Goal: Task Accomplishment & Management: Manage account settings

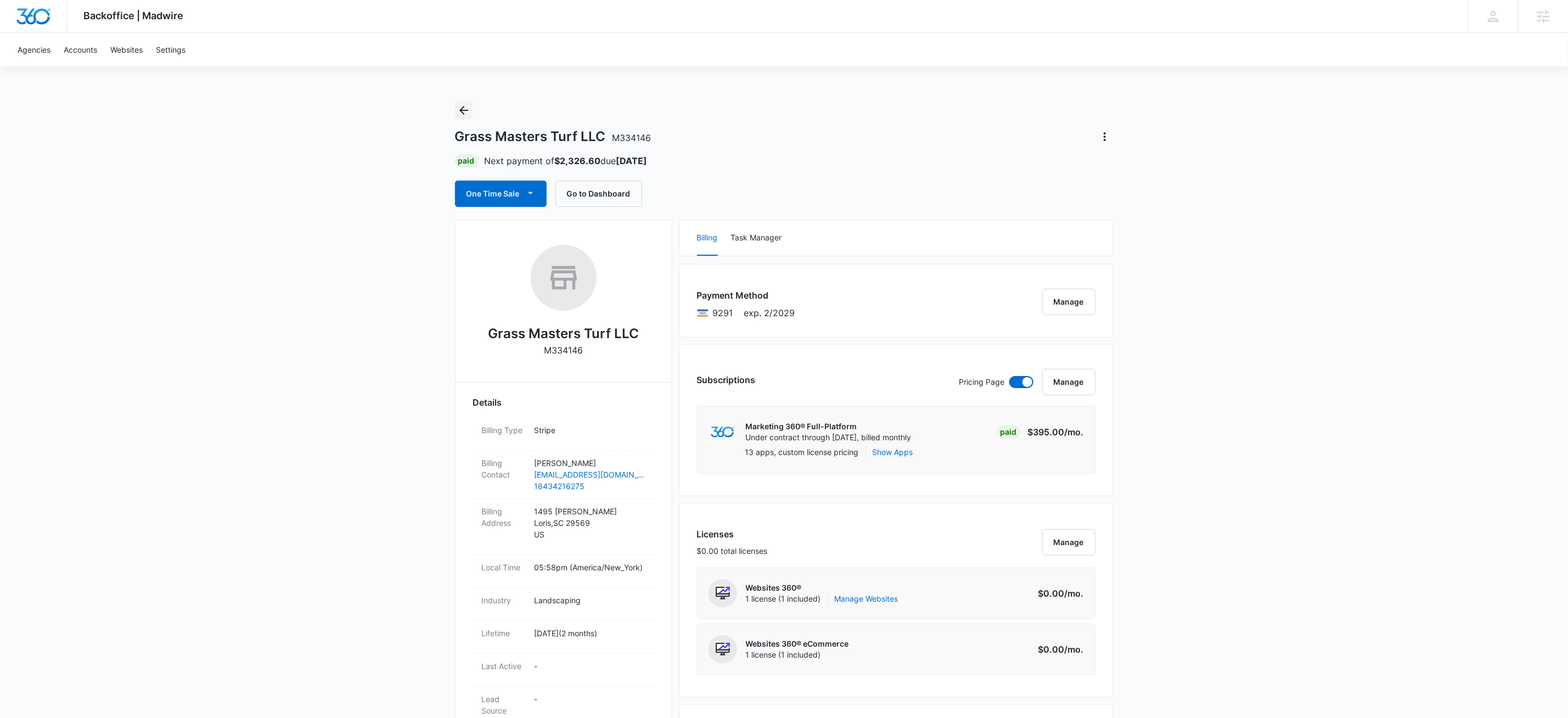
click at [460, 109] on icon "Back" at bounding box center [463, 110] width 13 height 13
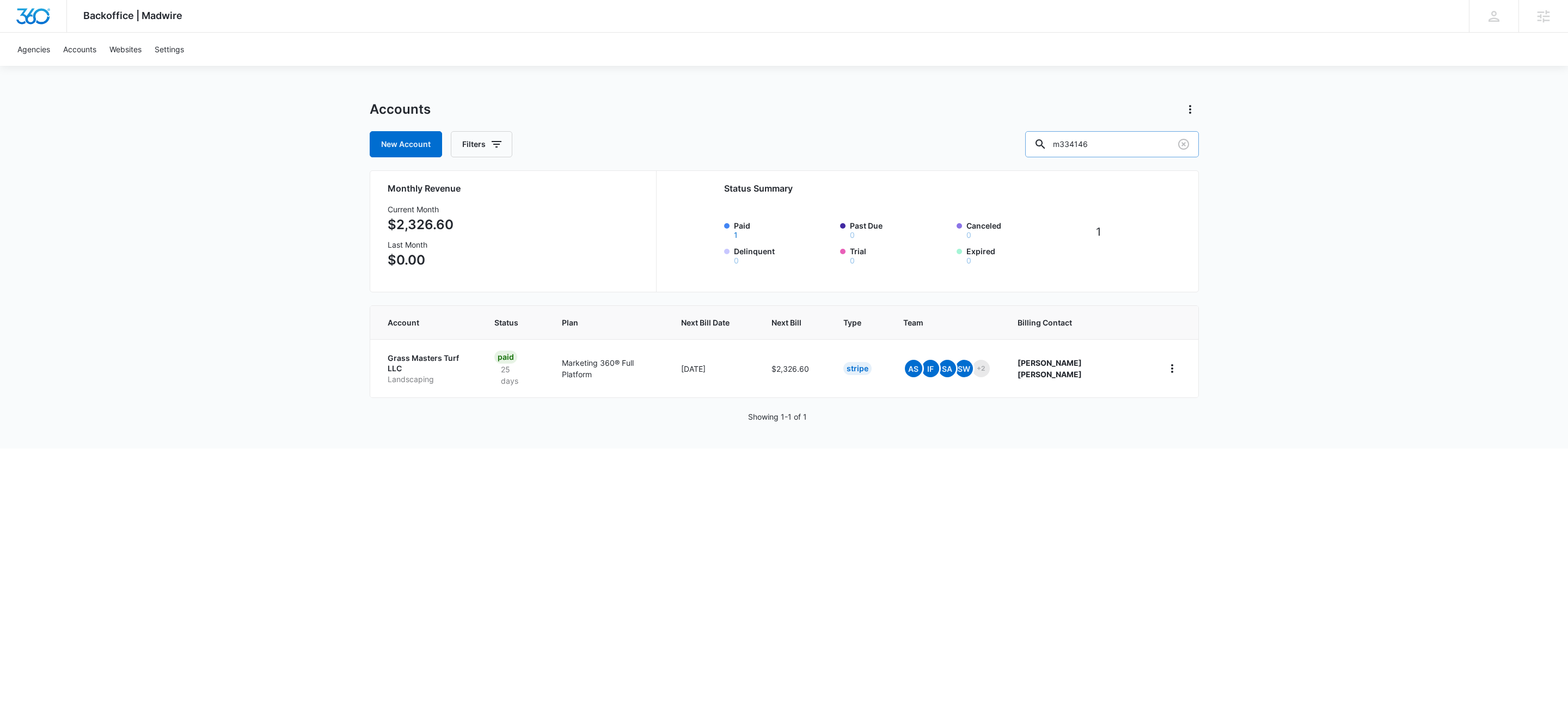
click at [1118, 144] on input "m334146" at bounding box center [1112, 144] width 174 height 26
click at [1119, 144] on input "m334146" at bounding box center [1112, 144] width 174 height 26
type input "m179260"
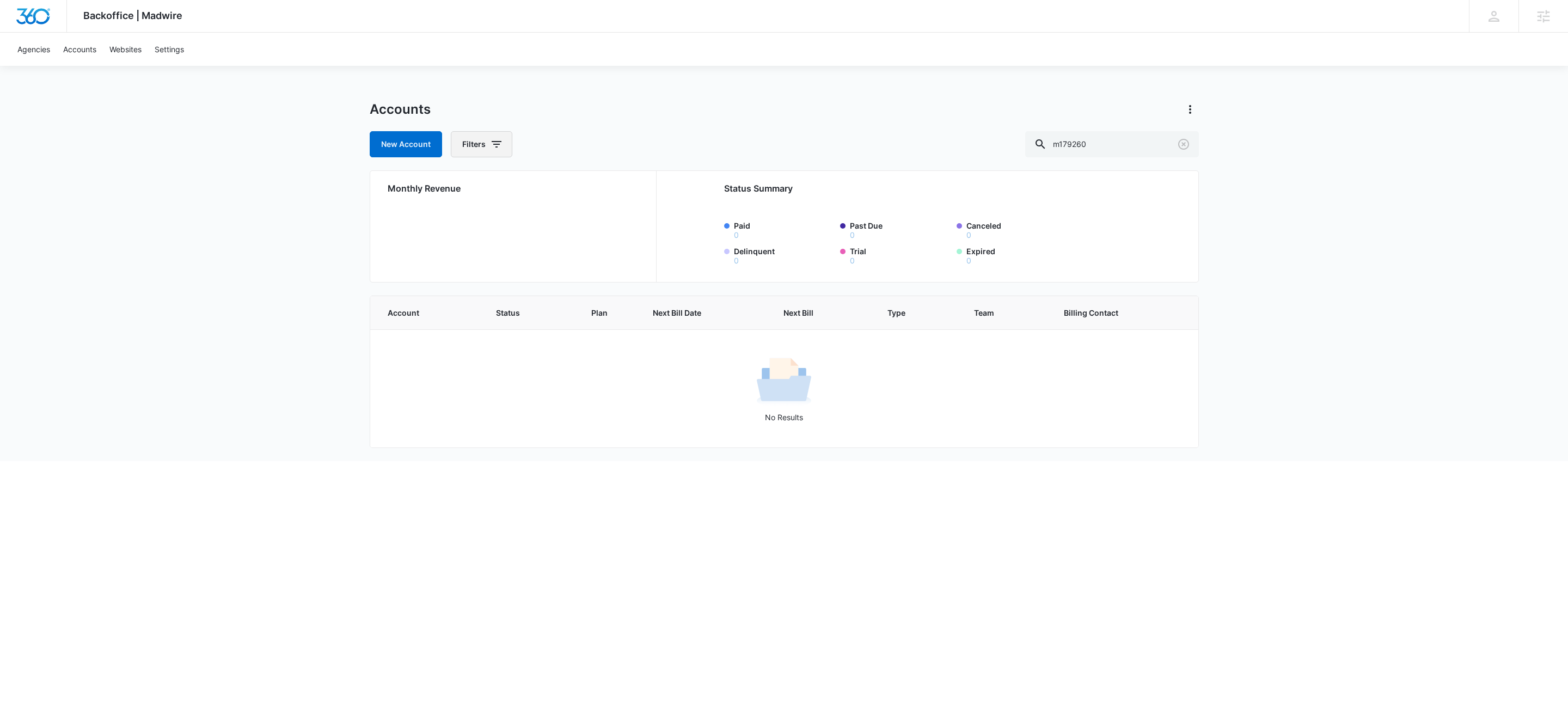
click at [485, 138] on button "Filters" at bounding box center [482, 144] width 62 height 26
click at [583, 184] on icon "Show Agency filters" at bounding box center [581, 183] width 13 height 13
click at [537, 222] on label "Search All Agencies" at bounding box center [527, 220] width 125 height 12
click at [465, 220] on input "Search All Agencies" at bounding box center [464, 220] width 1 height 1
checkbox input "true"
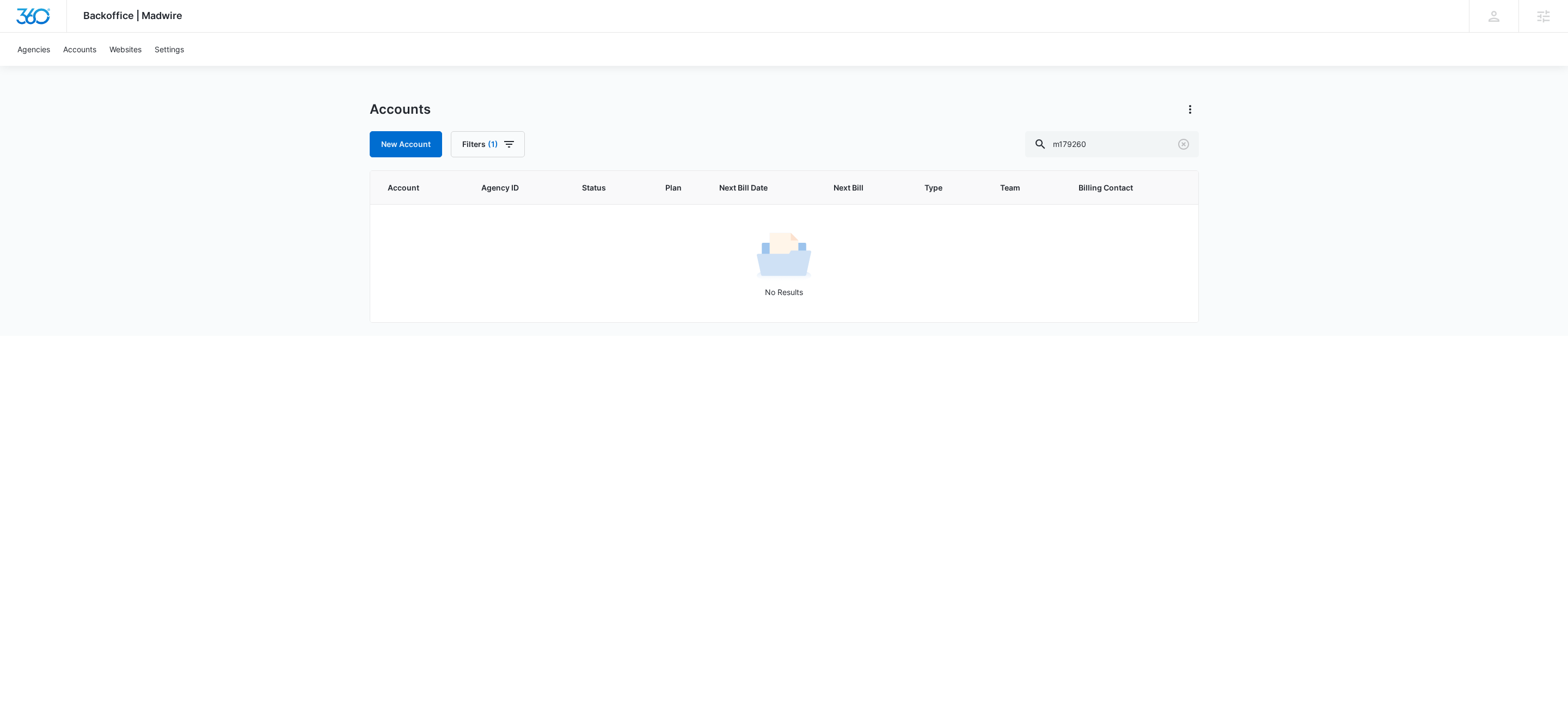
click at [672, 103] on div "Accounts" at bounding box center [784, 109] width 829 height 17
click at [511, 142] on icon "button" at bounding box center [509, 144] width 13 height 13
drag, startPoint x: 612, startPoint y: 125, endPoint x: 634, endPoint y: 125, distance: 22.0
click at [614, 125] on div "Accounts New Account Filters (1) Agency 1 Billing Status Billing Type Plan Assi…" at bounding box center [784, 129] width 829 height 57
click at [1182, 147] on icon "Clear" at bounding box center [1183, 144] width 13 height 13
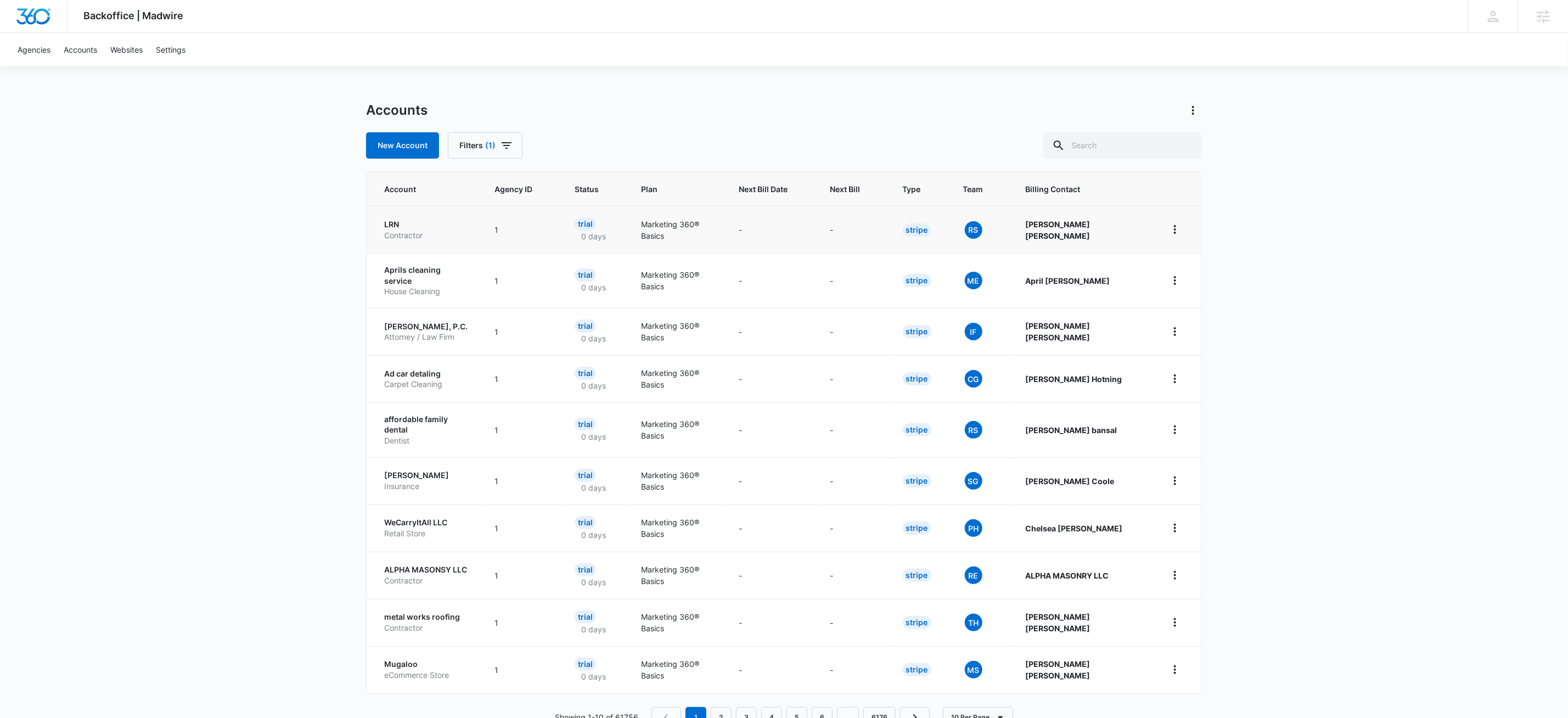
click at [406, 230] on p "Contractor" at bounding box center [426, 235] width 84 height 11
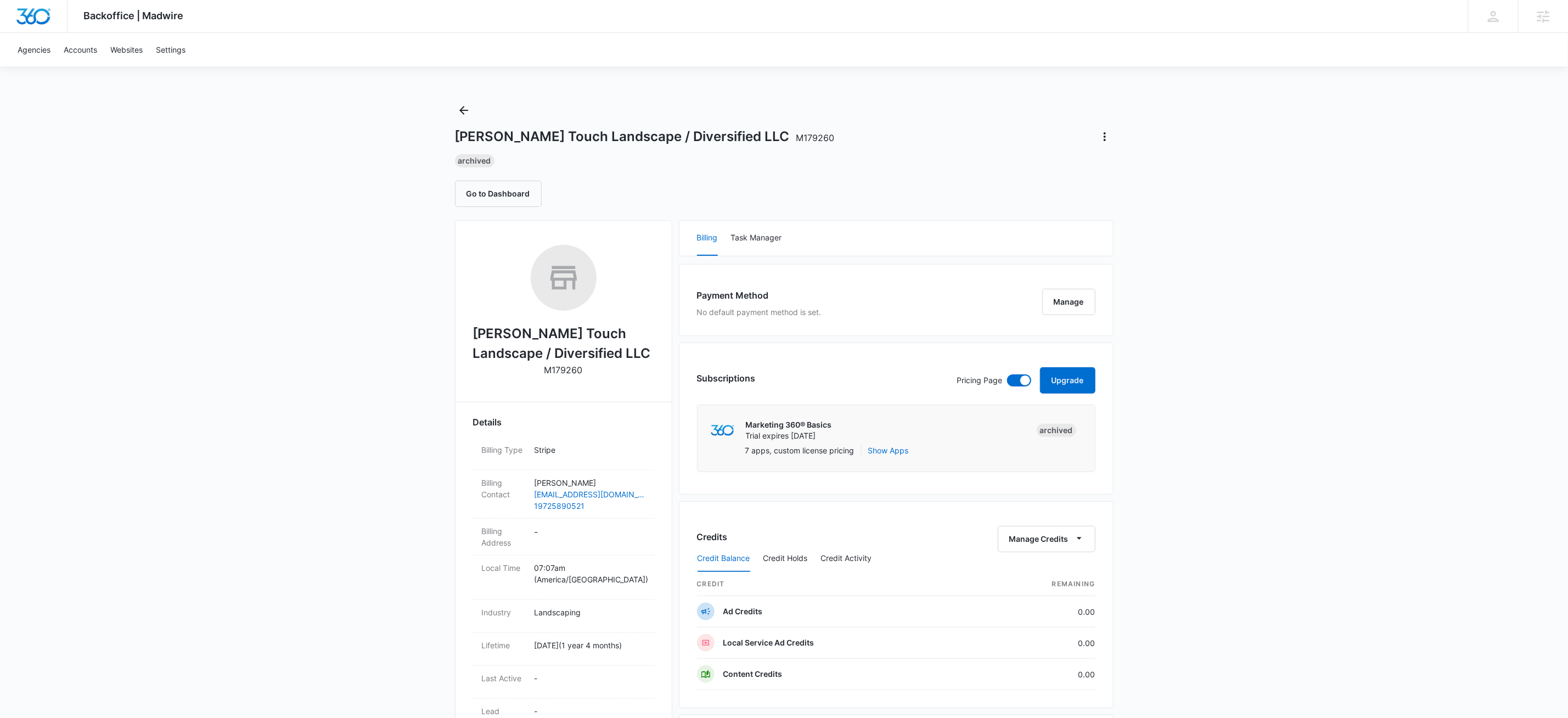
click at [812, 125] on div "[PERSON_NAME] Touch Landscape / Diversified LLC M179260 Archived Go to Dashboard" at bounding box center [785, 154] width 659 height 105
click at [1108, 138] on icon "Actions" at bounding box center [1105, 136] width 13 height 13
click at [893, 139] on div "[PERSON_NAME] Touch Landscape / Diversified LLC M179260 Extend Trial Update Sta…" at bounding box center [785, 136] width 659 height 17
click at [1110, 138] on icon "Actions" at bounding box center [1105, 136] width 13 height 13
click at [1114, 164] on div "Extend Trial" at bounding box center [1136, 168] width 54 height 7
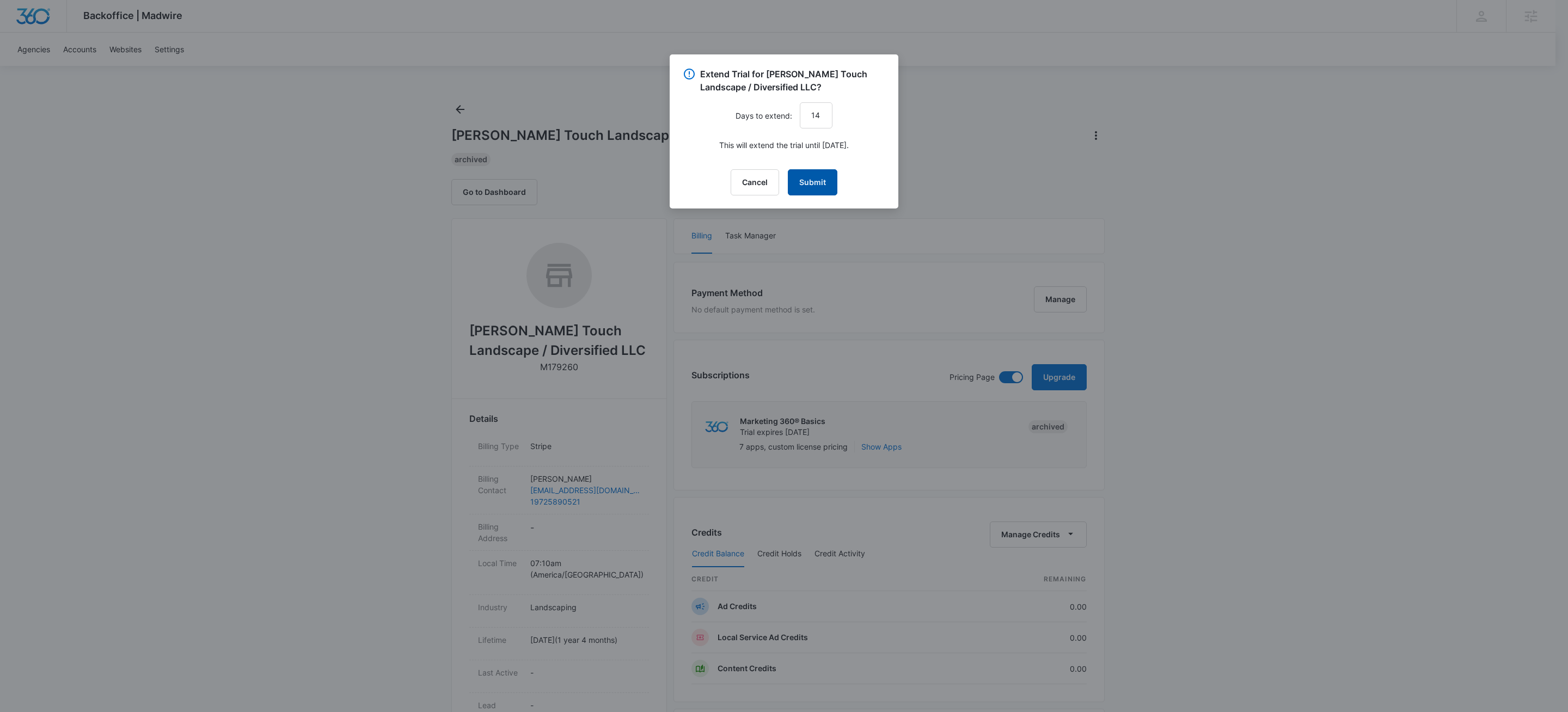
click at [803, 177] on button "Submit" at bounding box center [812, 182] width 49 height 26
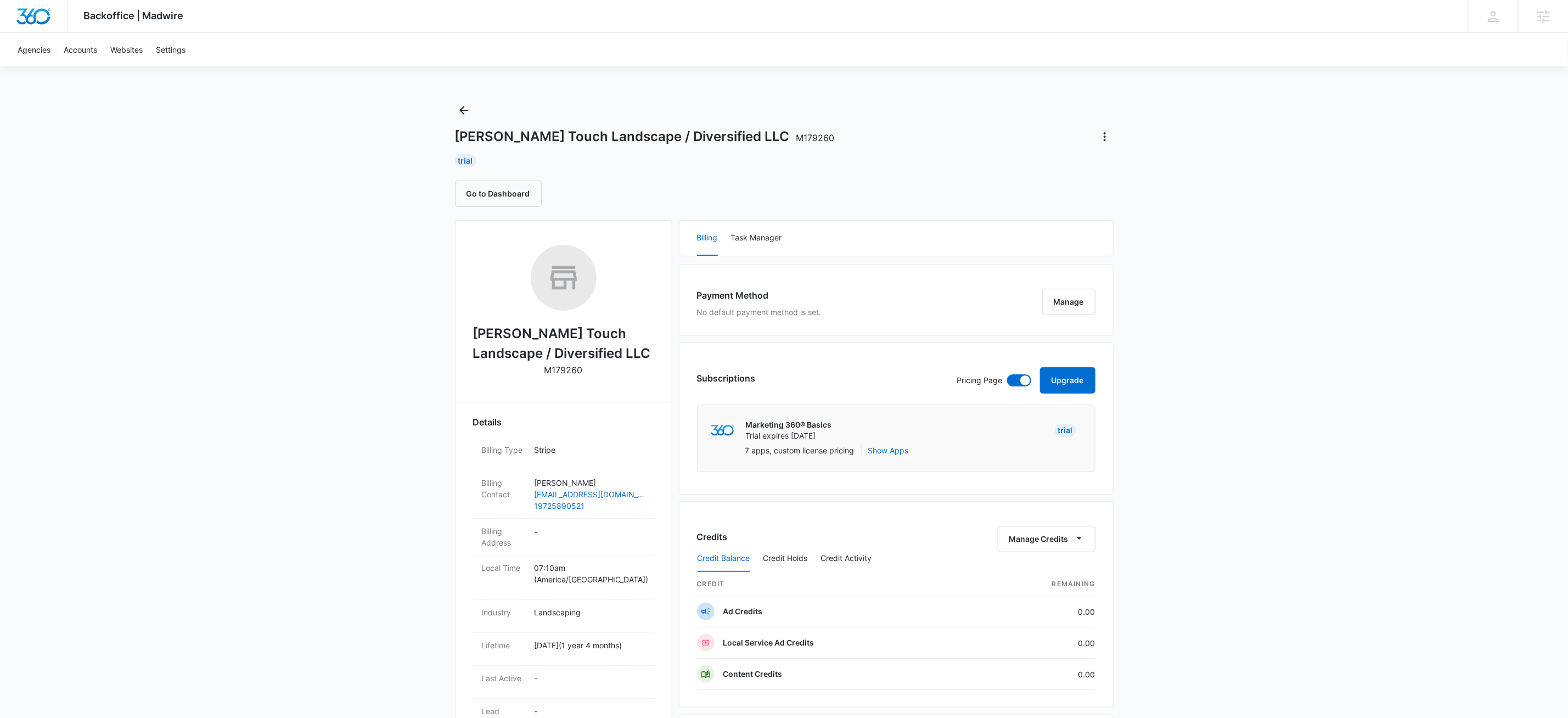
drag, startPoint x: 842, startPoint y: 176, endPoint x: 859, endPoint y: 186, distance: 19.7
click at [843, 176] on div "Edens Touch Landscape / Diversified LLC M179260 Trial Go to Dashboard" at bounding box center [785, 154] width 659 height 105
click at [1057, 377] on button "Upgrade" at bounding box center [1067, 380] width 55 height 26
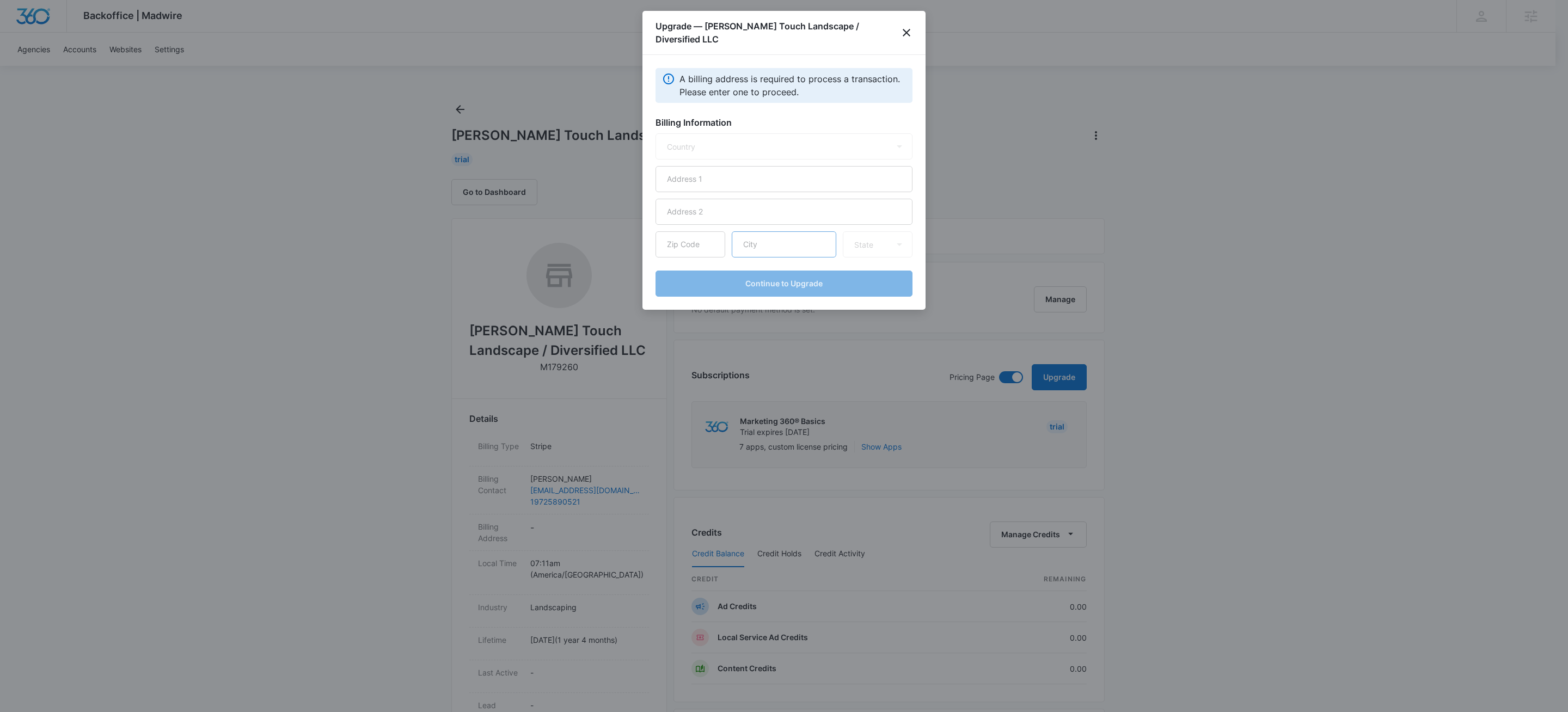
select select "US"
click at [725, 170] on input "text" at bounding box center [784, 179] width 257 height 26
type input "100 Country Ridge Ct"
type input "75154"
type input "Red Oak"
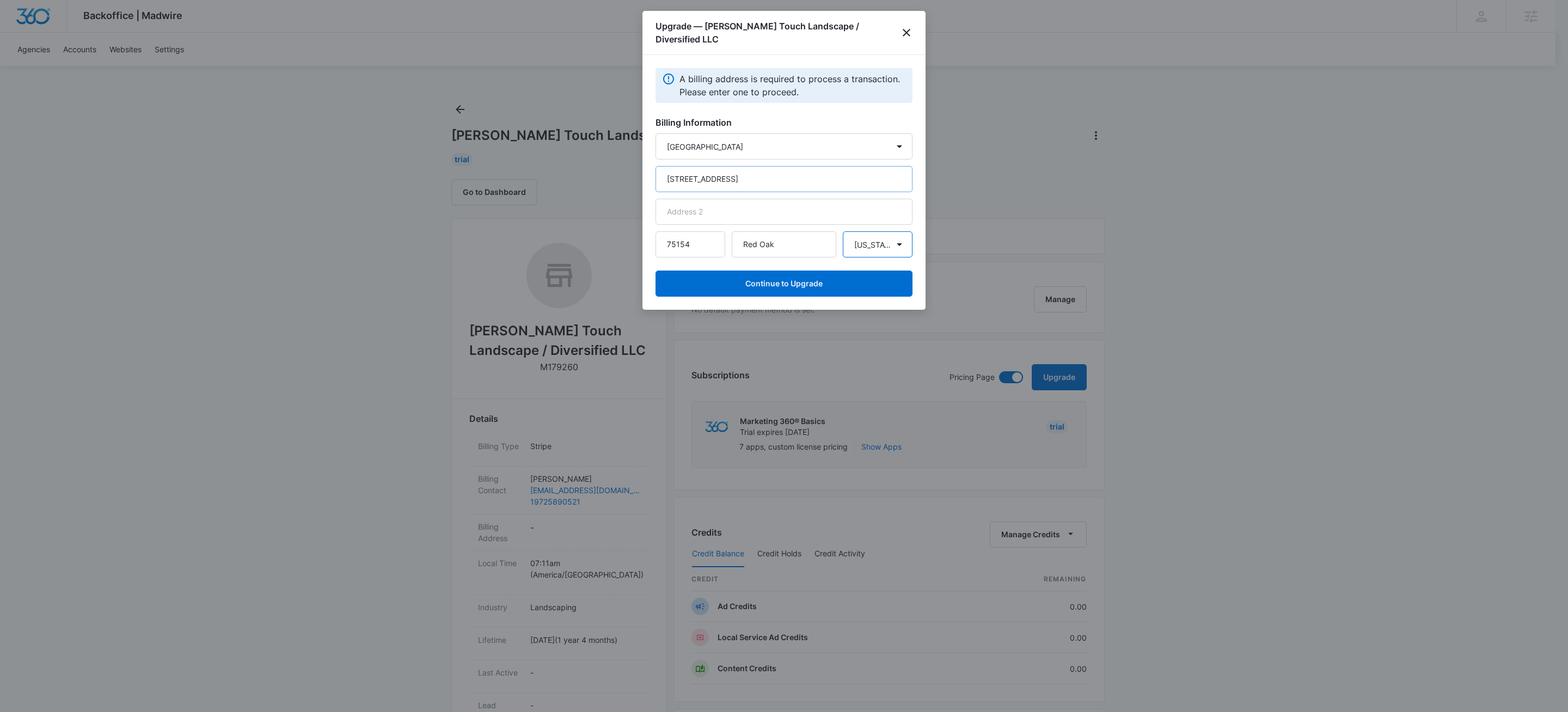
select select "TX"
click at [809, 273] on button "Continue to Upgrade" at bounding box center [784, 283] width 257 height 26
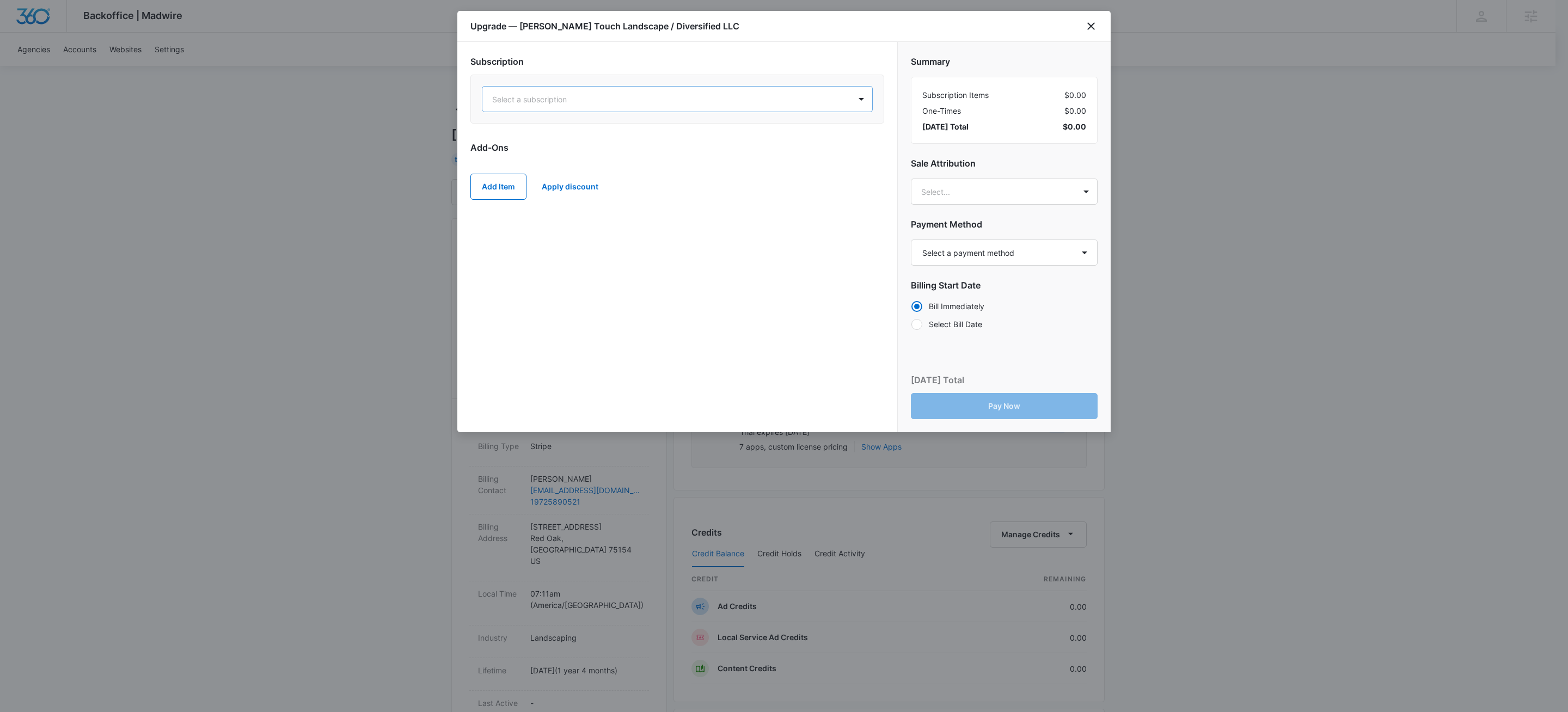
click at [671, 96] on div at bounding box center [664, 99] width 344 height 14
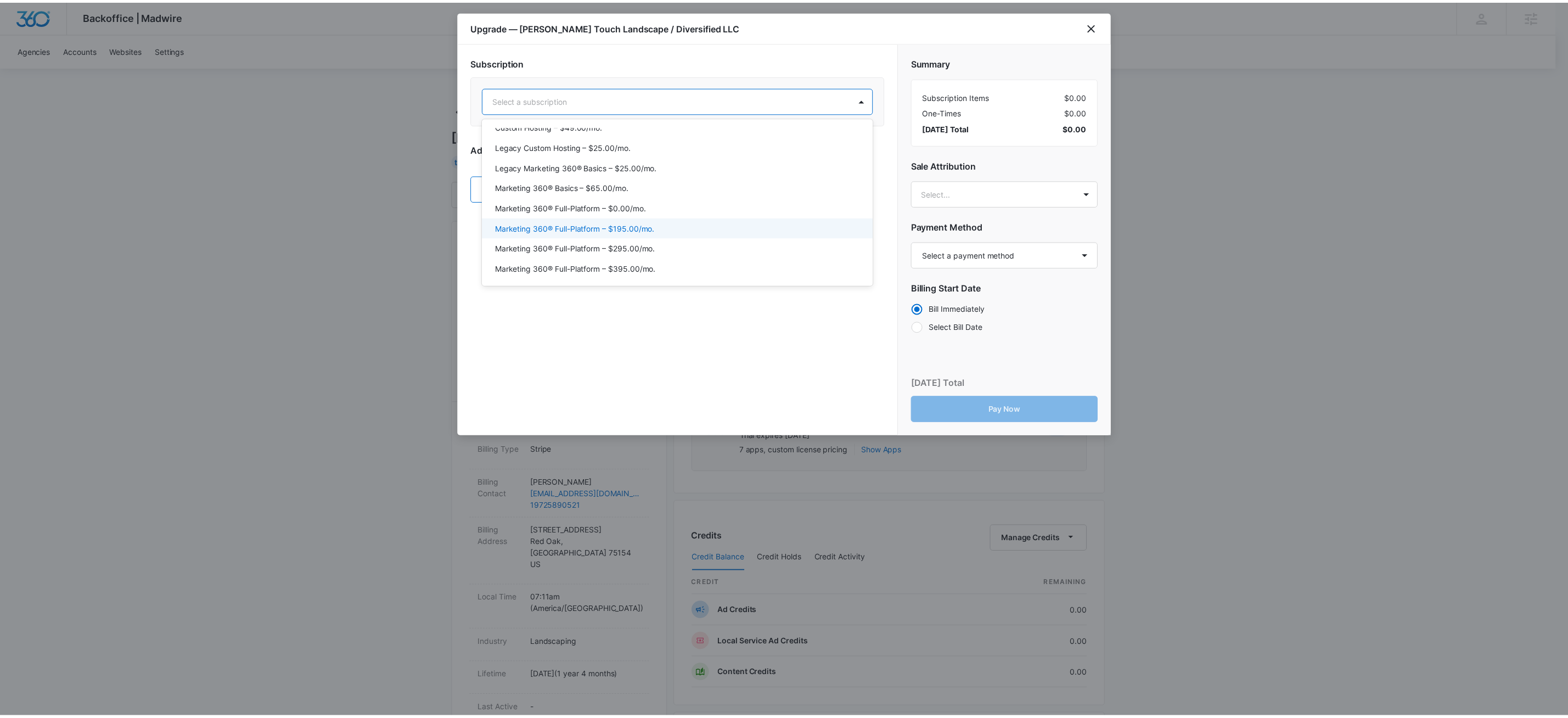
scroll to position [29, 0]
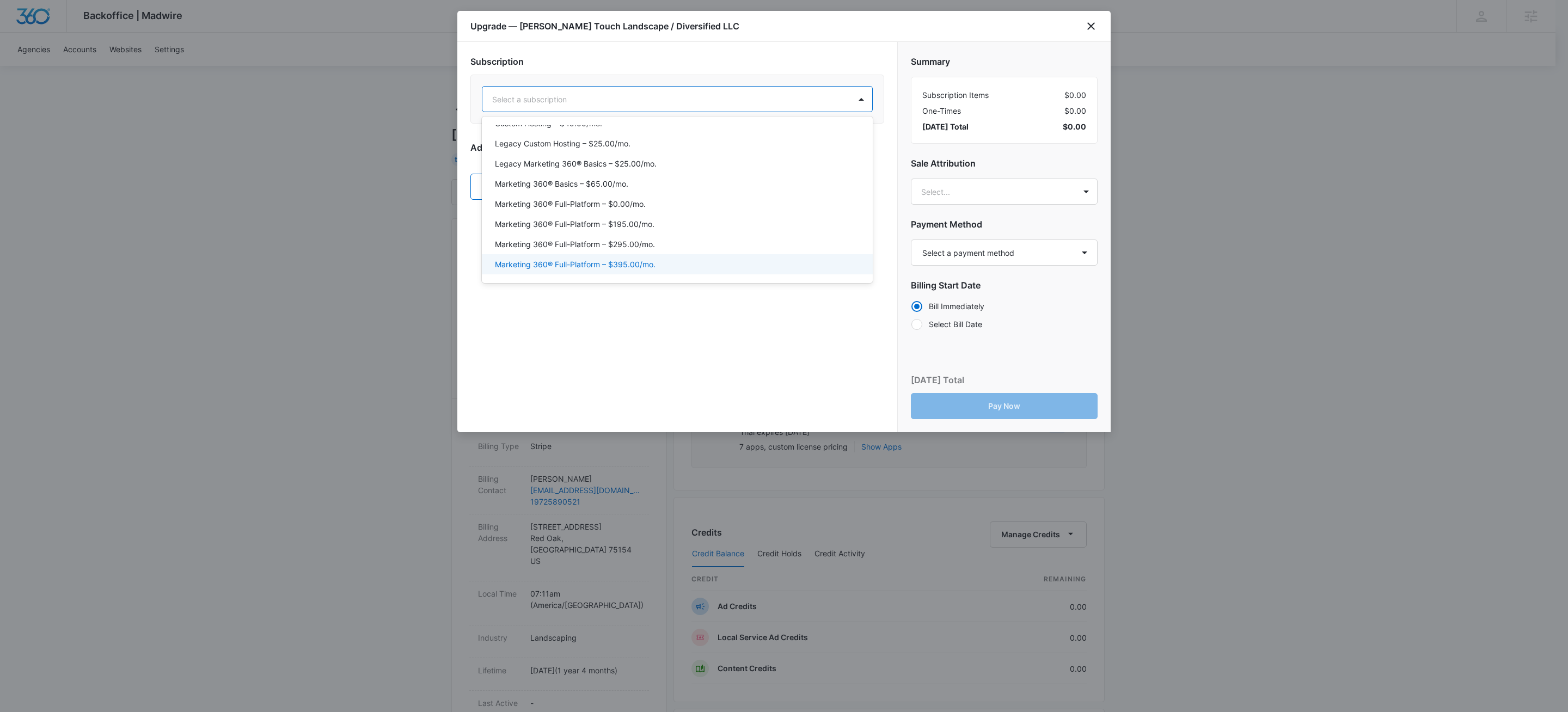
click at [632, 258] on div "Marketing 360® Full-Platform – $395.00/mo." at bounding box center [677, 264] width 391 height 20
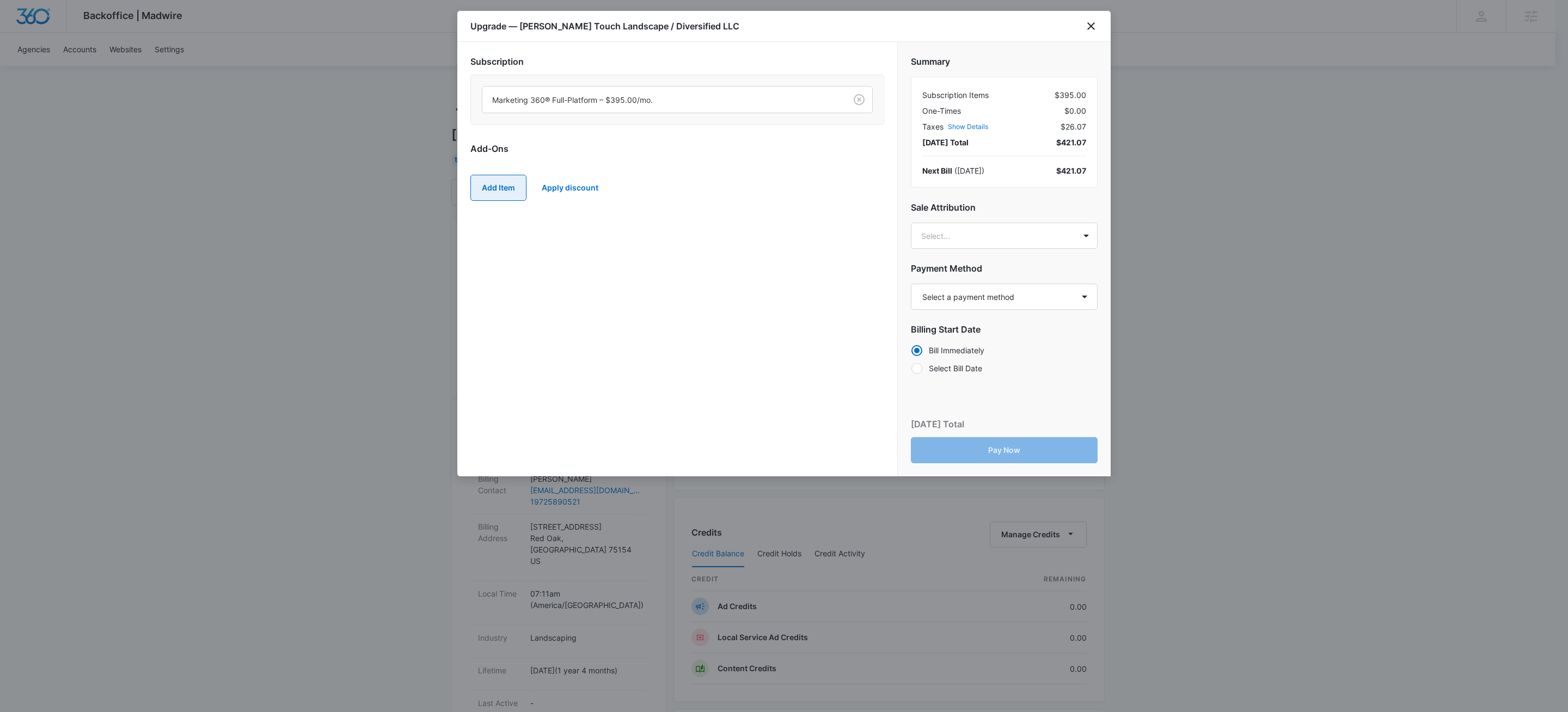
click at [491, 184] on button "Add Item" at bounding box center [498, 188] width 56 height 26
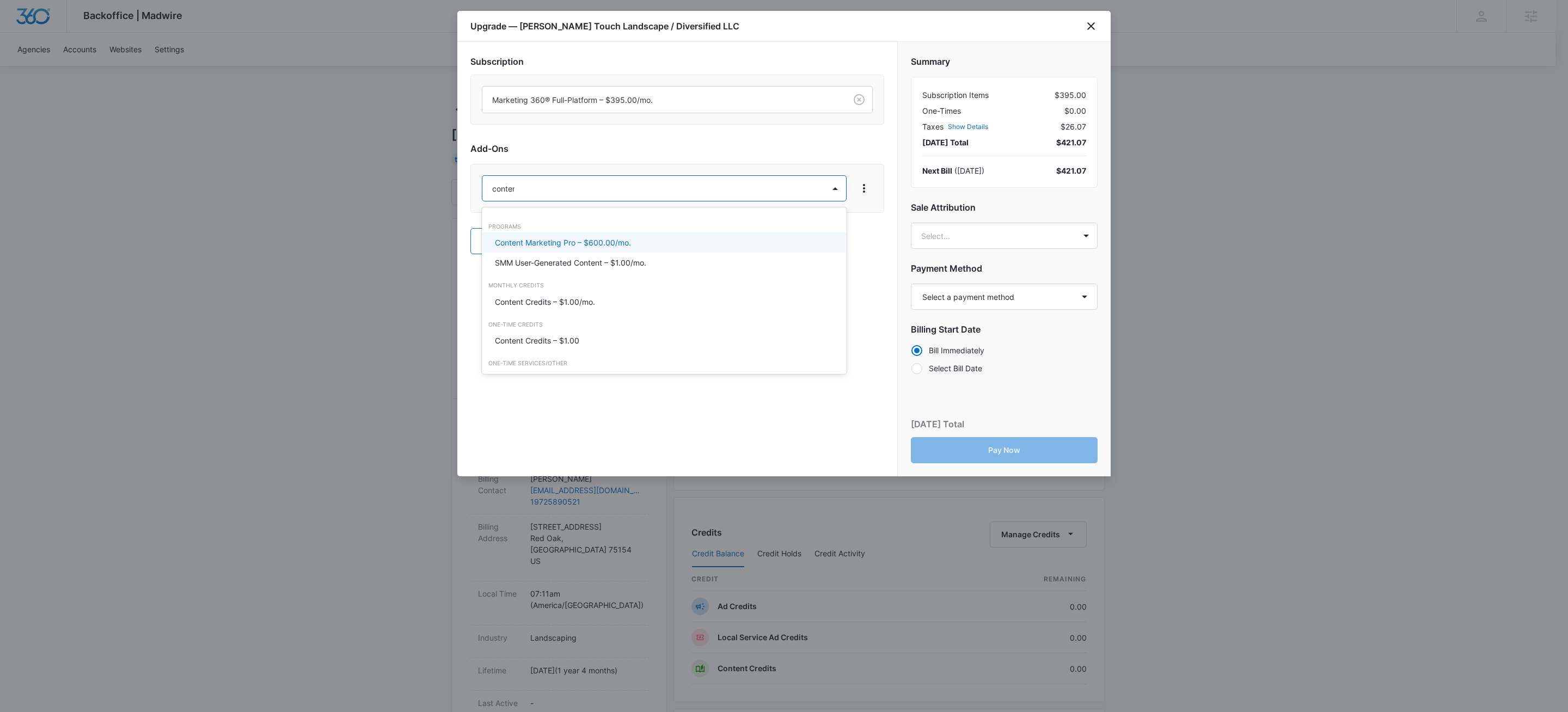
type input "content"
click at [600, 304] on div "Content Credits – $1.00/mo." at bounding box center [663, 302] width 336 height 12
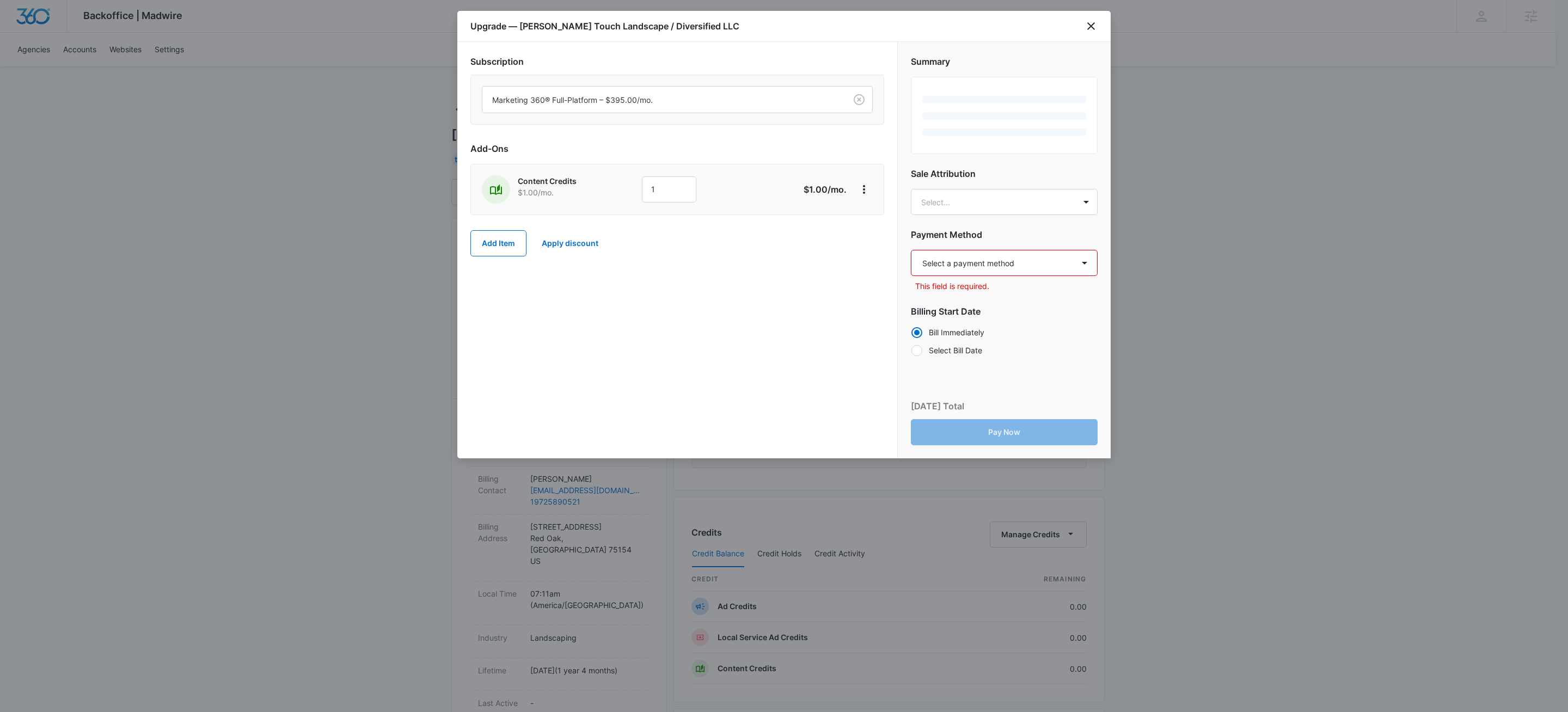
click at [689, 175] on div "Content Credits $1.00 /mo. 1 $1.00 /mo." at bounding box center [677, 189] width 414 height 51
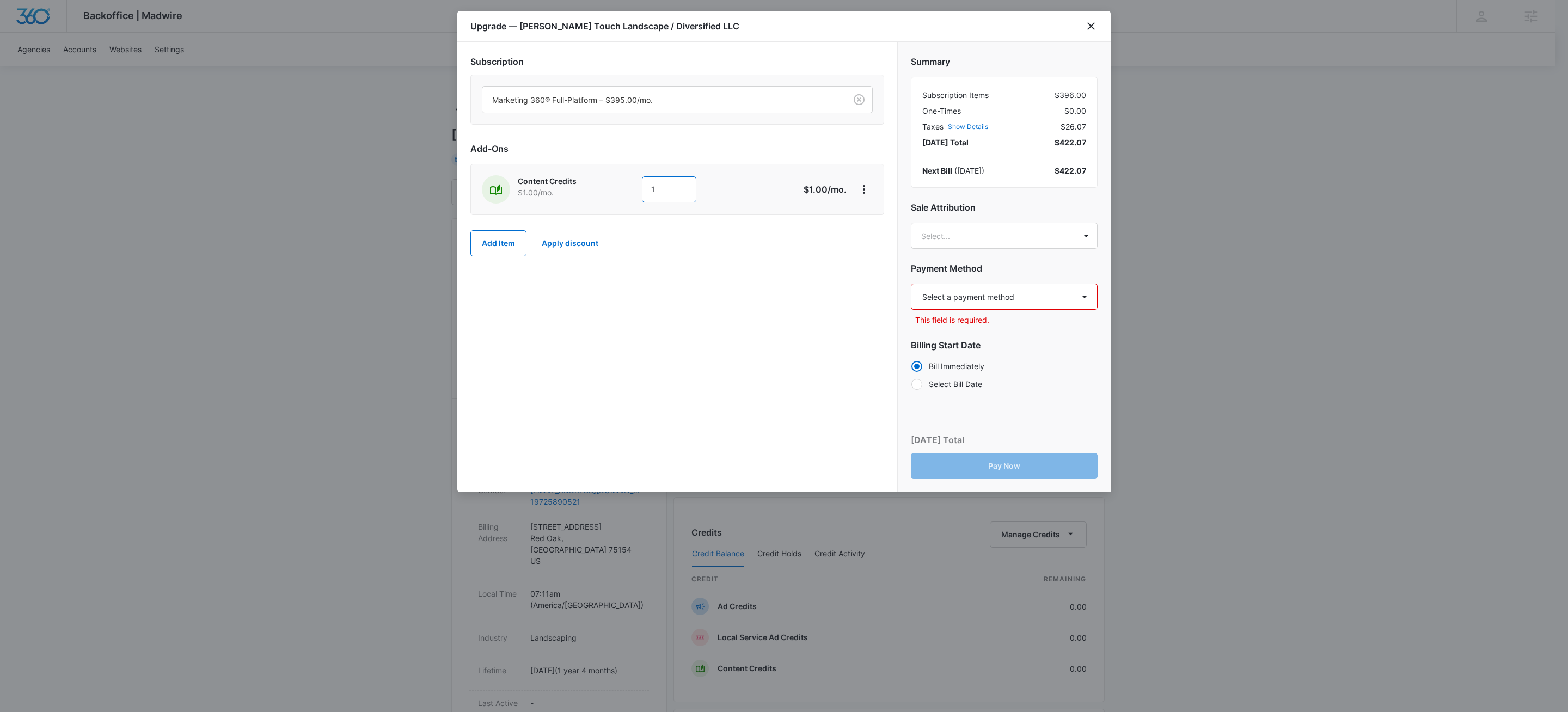
click at [663, 199] on input "1" at bounding box center [669, 190] width 54 height 26
type input "600"
click at [493, 246] on button "Add Item" at bounding box center [498, 243] width 56 height 26
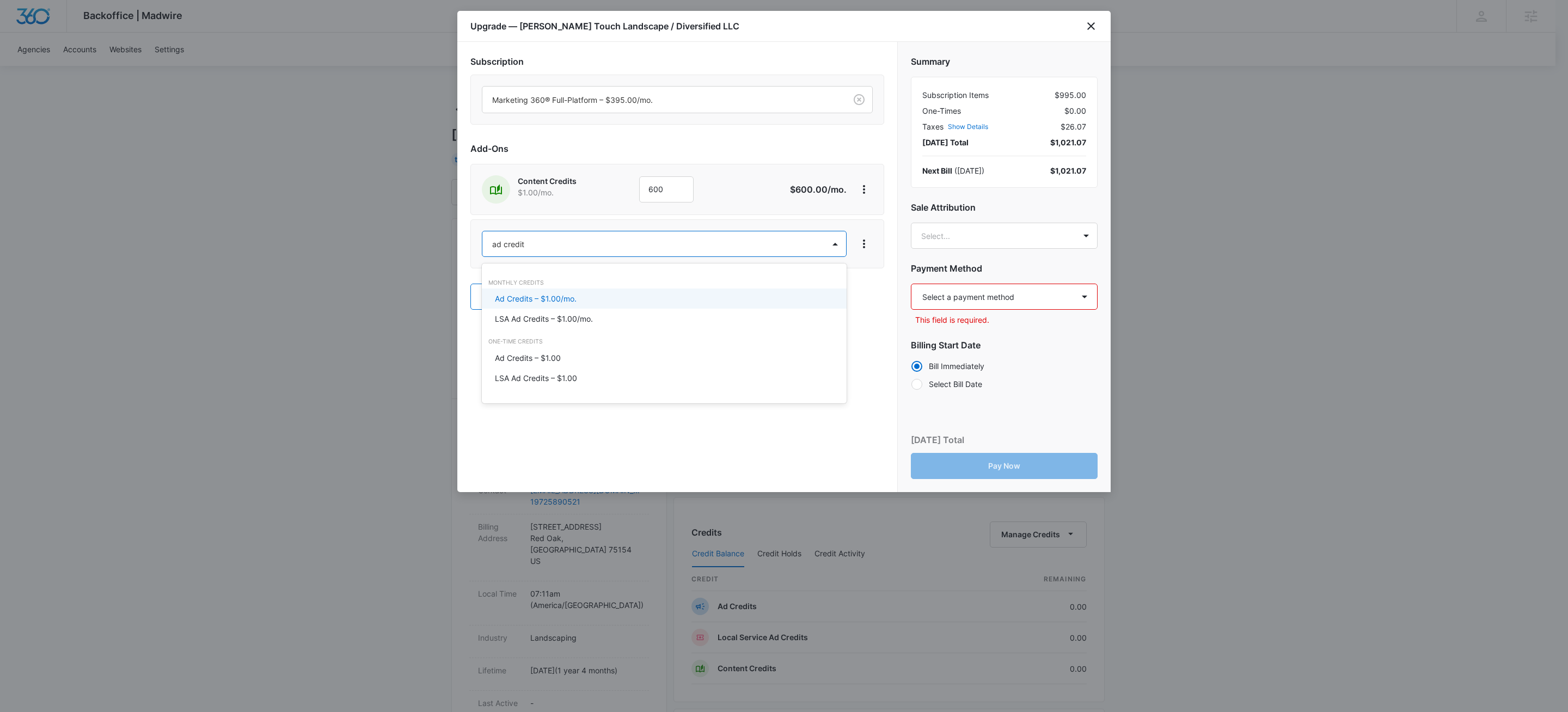
type input "ad credits"
drag, startPoint x: 565, startPoint y: 294, endPoint x: 627, endPoint y: 261, distance: 70.2
click at [568, 291] on div "Ad Credits – $1.00/mo." at bounding box center [664, 298] width 364 height 20
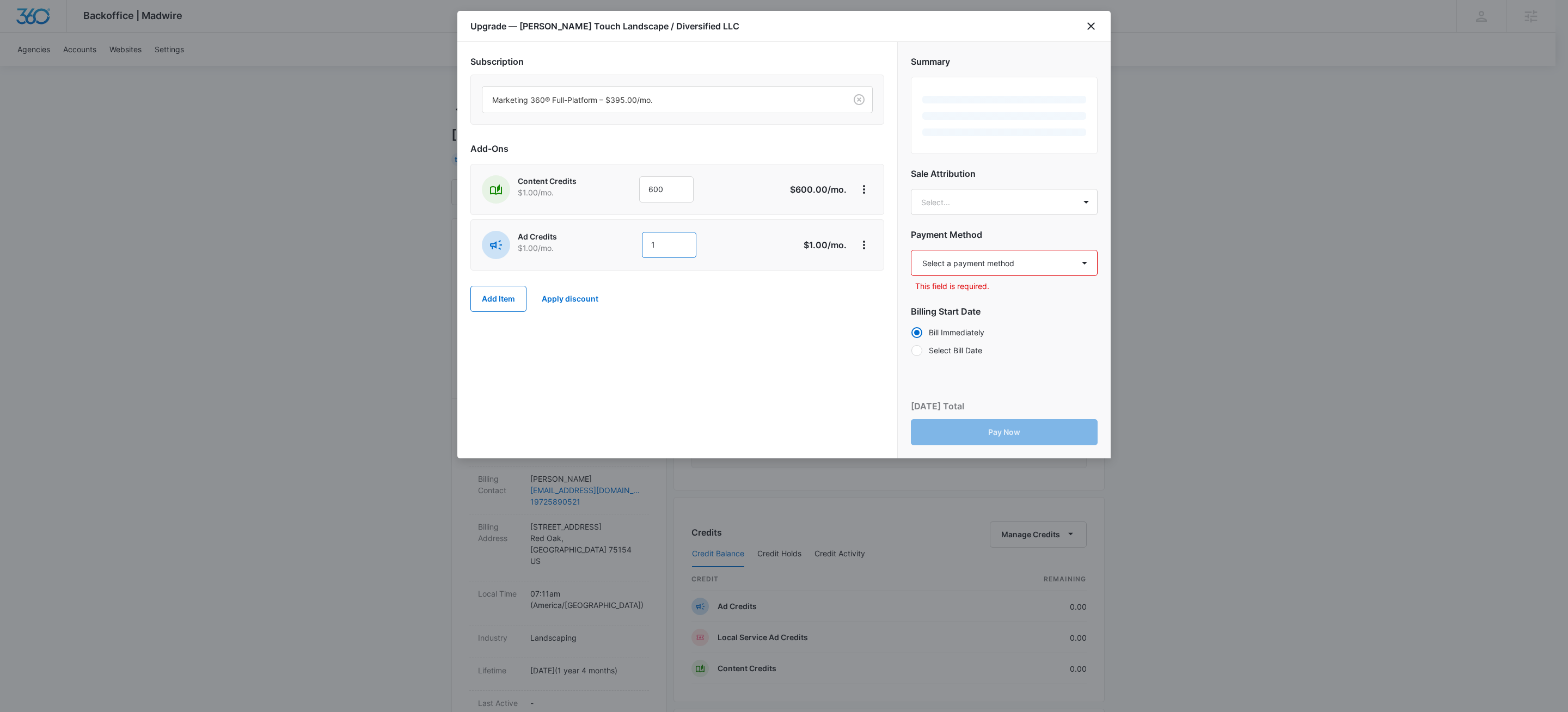
click at [656, 251] on input "1" at bounding box center [669, 245] width 54 height 26
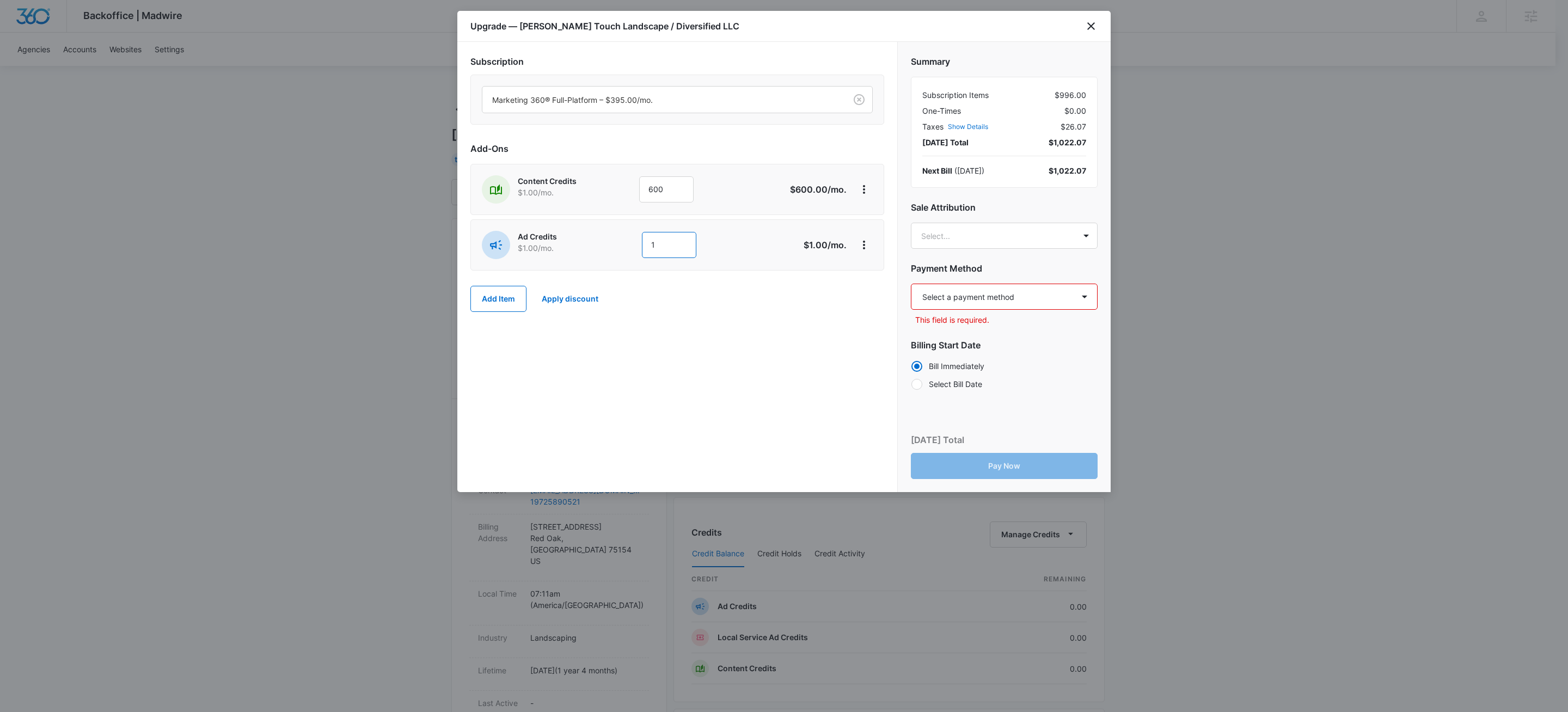
click at [656, 251] on input "1" at bounding box center [669, 245] width 54 height 26
type input "700"
drag, startPoint x: 768, startPoint y: 435, endPoint x: 901, endPoint y: 341, distance: 162.9
click at [768, 434] on div "Subscription Marketing 360® Full-Platform – $395.00/mo. Add-Ons Content Credits…" at bounding box center [677, 267] width 440 height 450
click at [985, 303] on select "Select a payment method Visa ending in 7912 Visa ending in 7912 New payment met…" at bounding box center [1004, 296] width 187 height 26
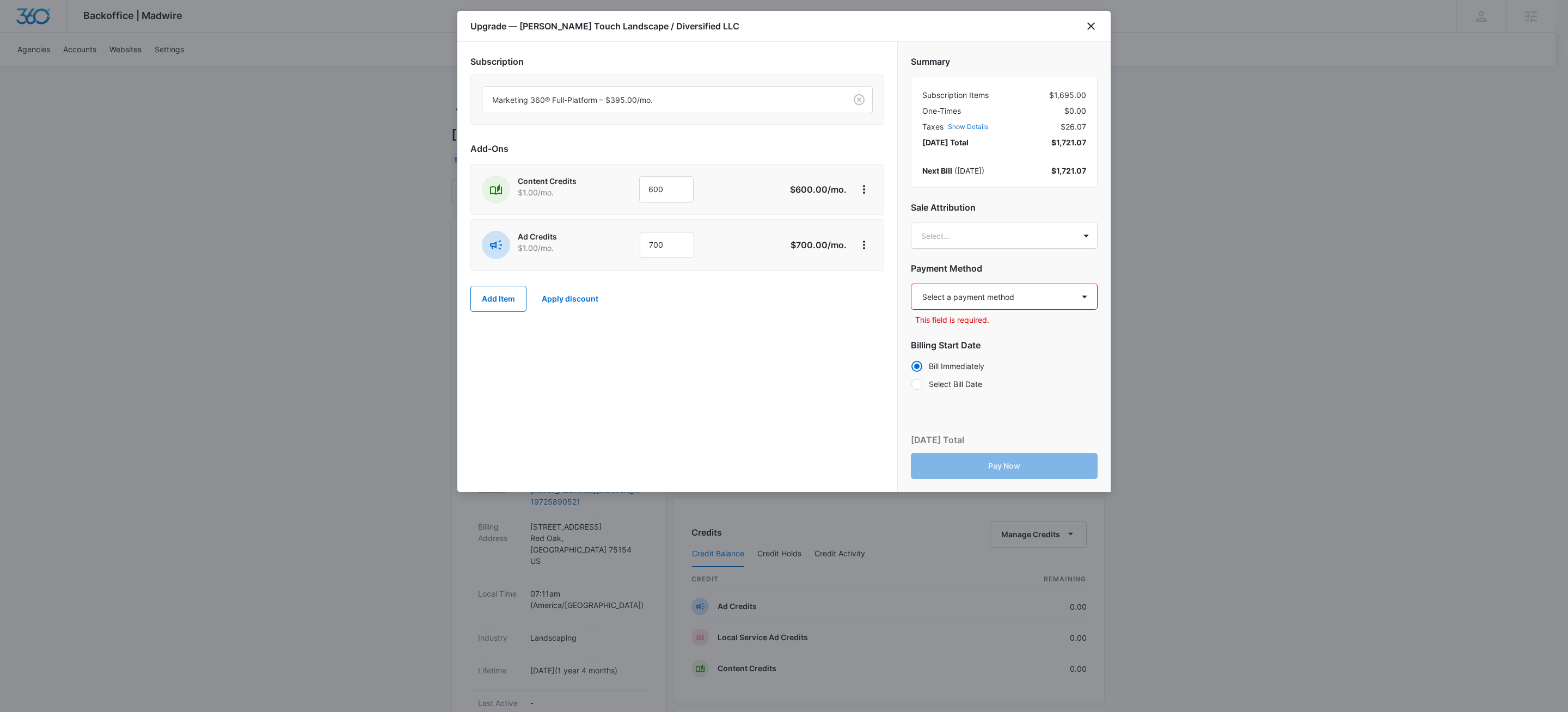
select select "pm_1SFj5FA4n8RTgNjULN21yRZx"
click at [911, 284] on select "Select a payment method Visa ending in 7912 Visa ending in 7912 New payment met…" at bounding box center [1004, 296] width 187 height 26
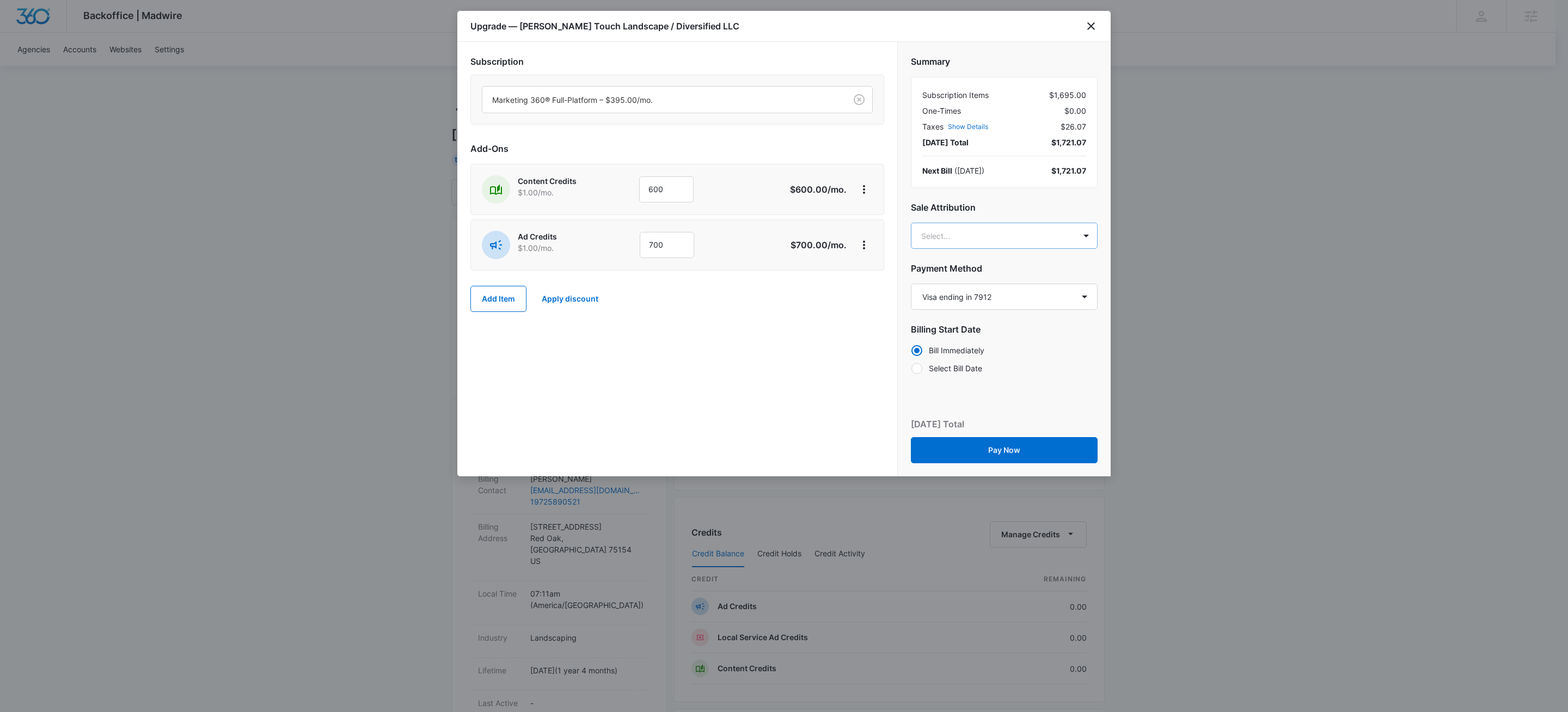
click at [966, 232] on body "Backoffice | Madwire Apps Settings KW Kait Weagraff kaitlyn.weagraff@madwire.co…" at bounding box center [784, 541] width 1568 height 1082
type input "jordan clay"
click at [964, 275] on p "Jordan Clay" at bounding box center [1004, 275] width 158 height 12
type input "rebecca eis"
drag, startPoint x: 944, startPoint y: 281, endPoint x: 660, endPoint y: 403, distance: 309.1
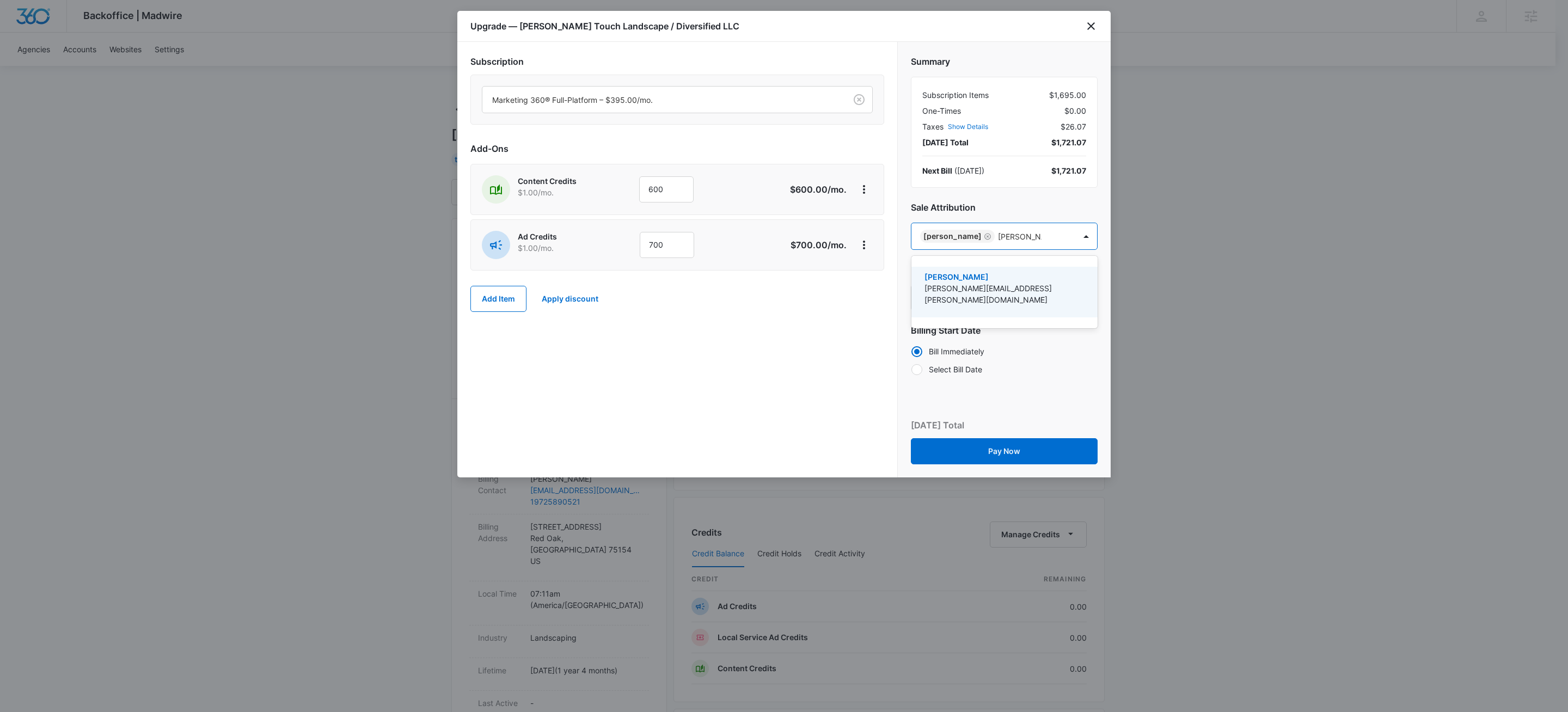
click at [944, 281] on p "Rebecca Eisele" at bounding box center [1004, 277] width 158 height 12
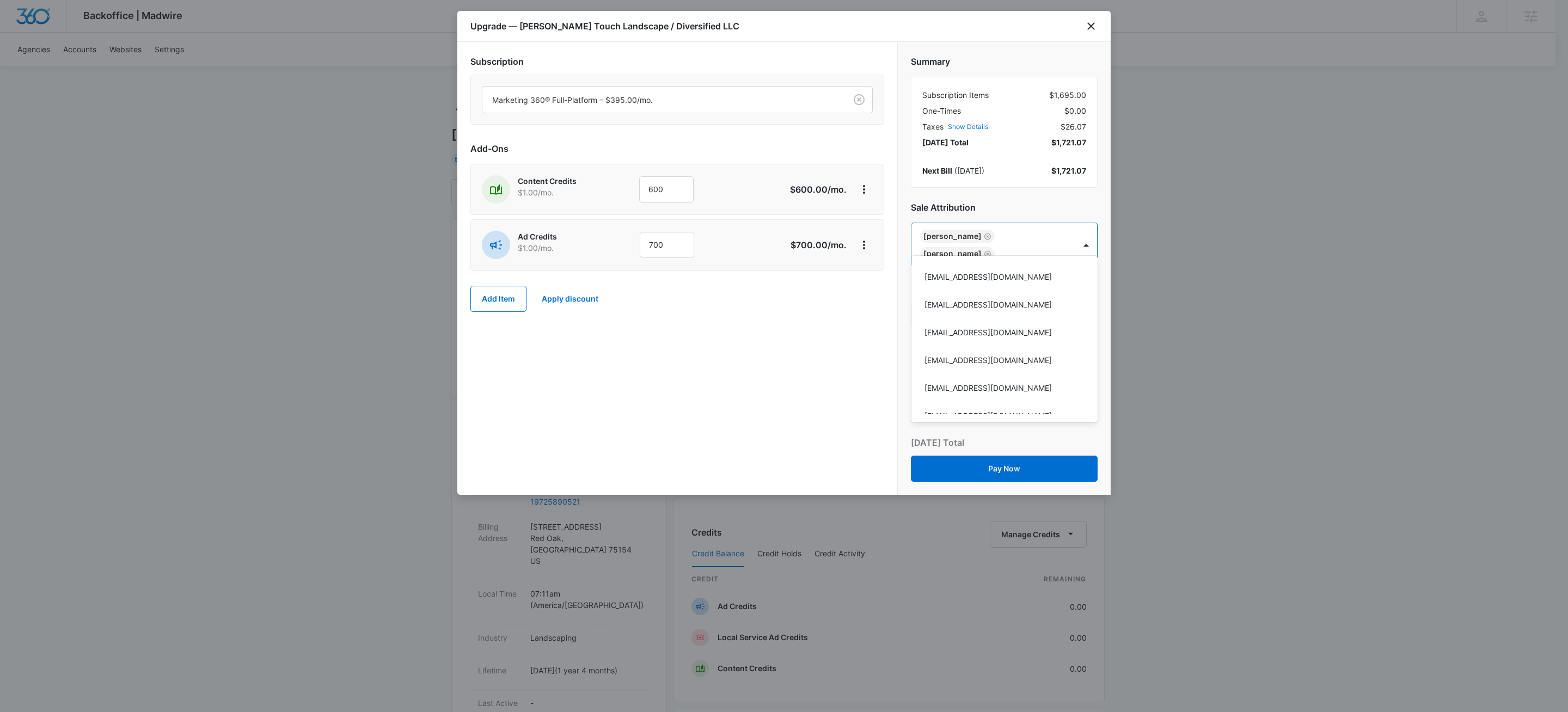
click at [728, 374] on div at bounding box center [784, 356] width 1568 height 712
click at [1002, 456] on button "Pay Now" at bounding box center [1004, 469] width 187 height 26
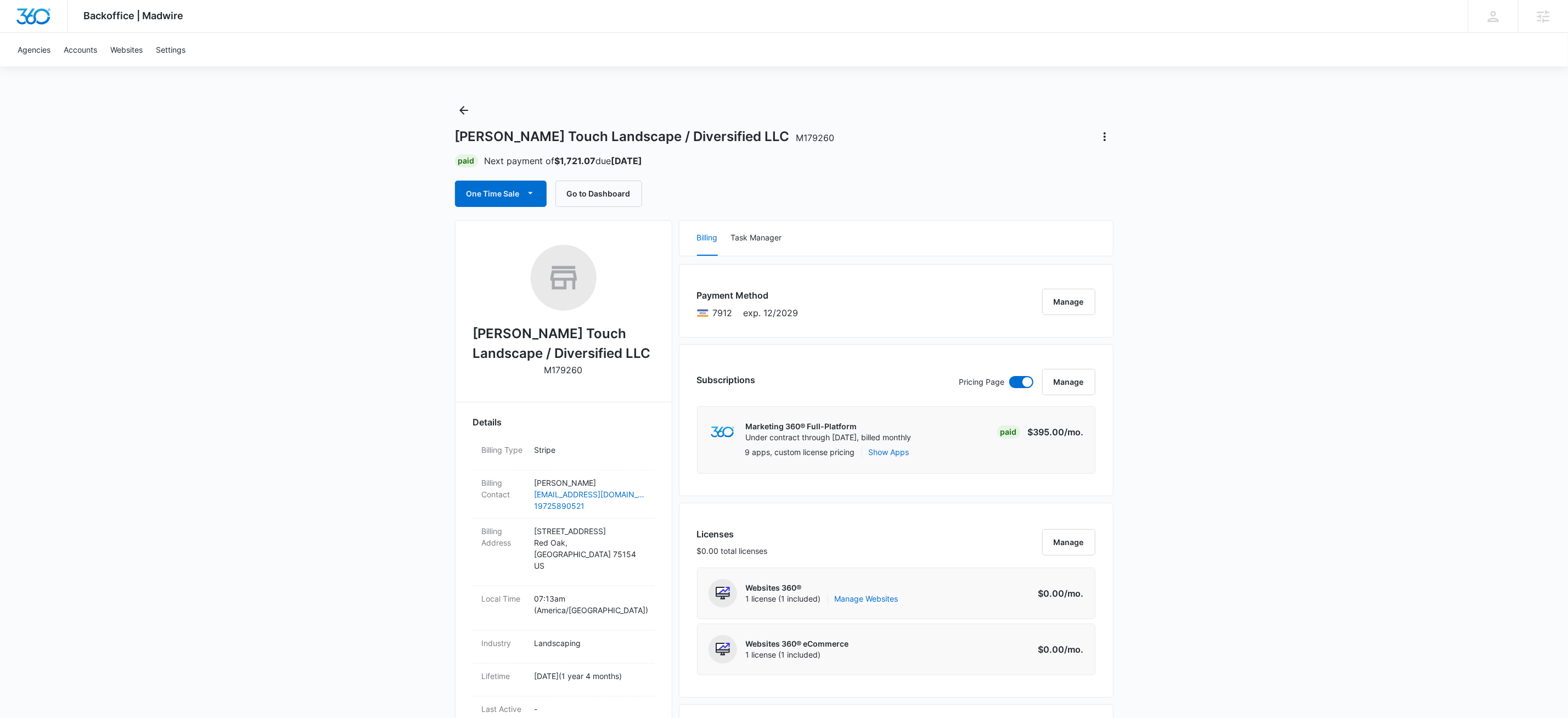
click at [933, 202] on div "One Time Sale Go to Dashboard" at bounding box center [785, 194] width 659 height 26
click at [534, 196] on icon "button" at bounding box center [531, 193] width 12 height 12
click at [541, 228] on div "Run One-Time Payment" at bounding box center [533, 231] width 127 height 12
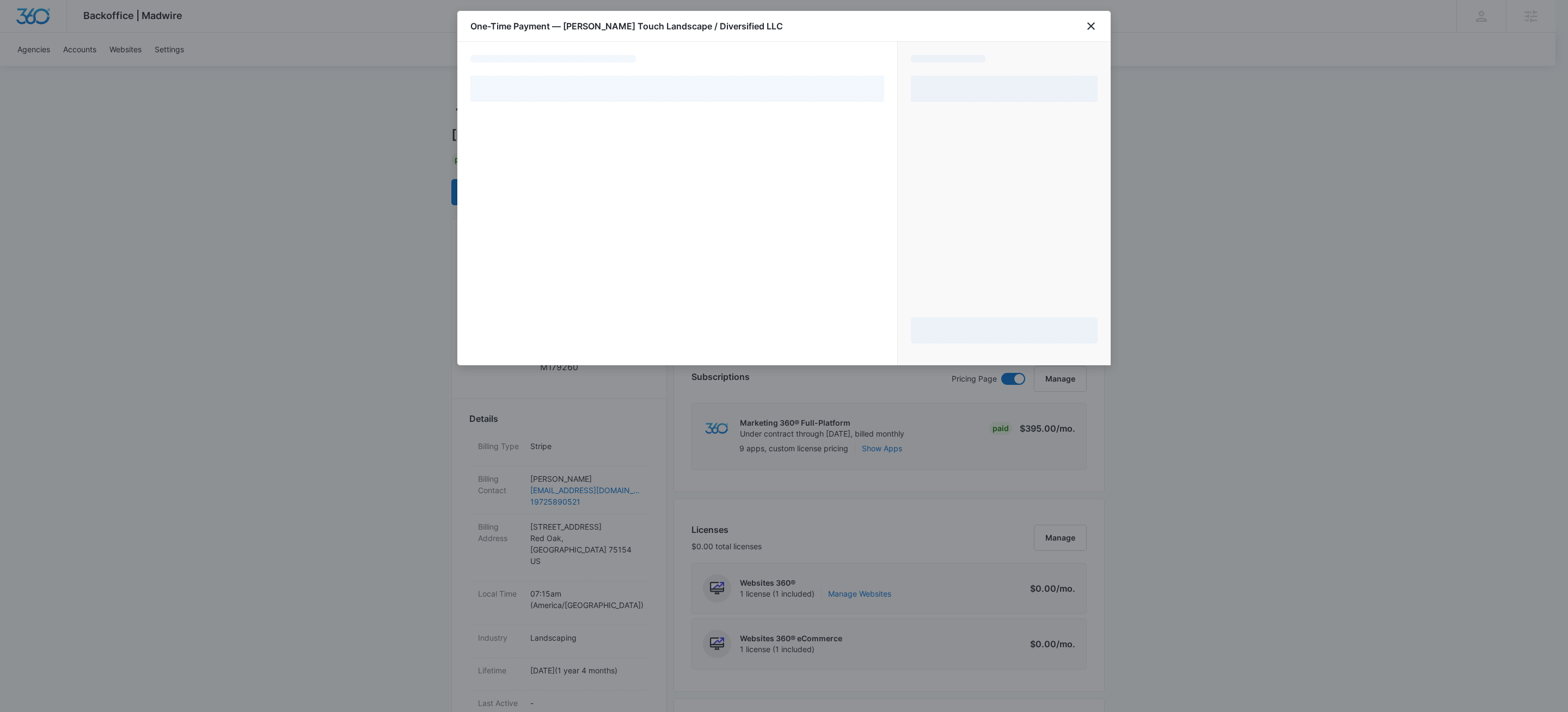
select select "pm_1SFj5FA4n8RTgNjULN21yRZx"
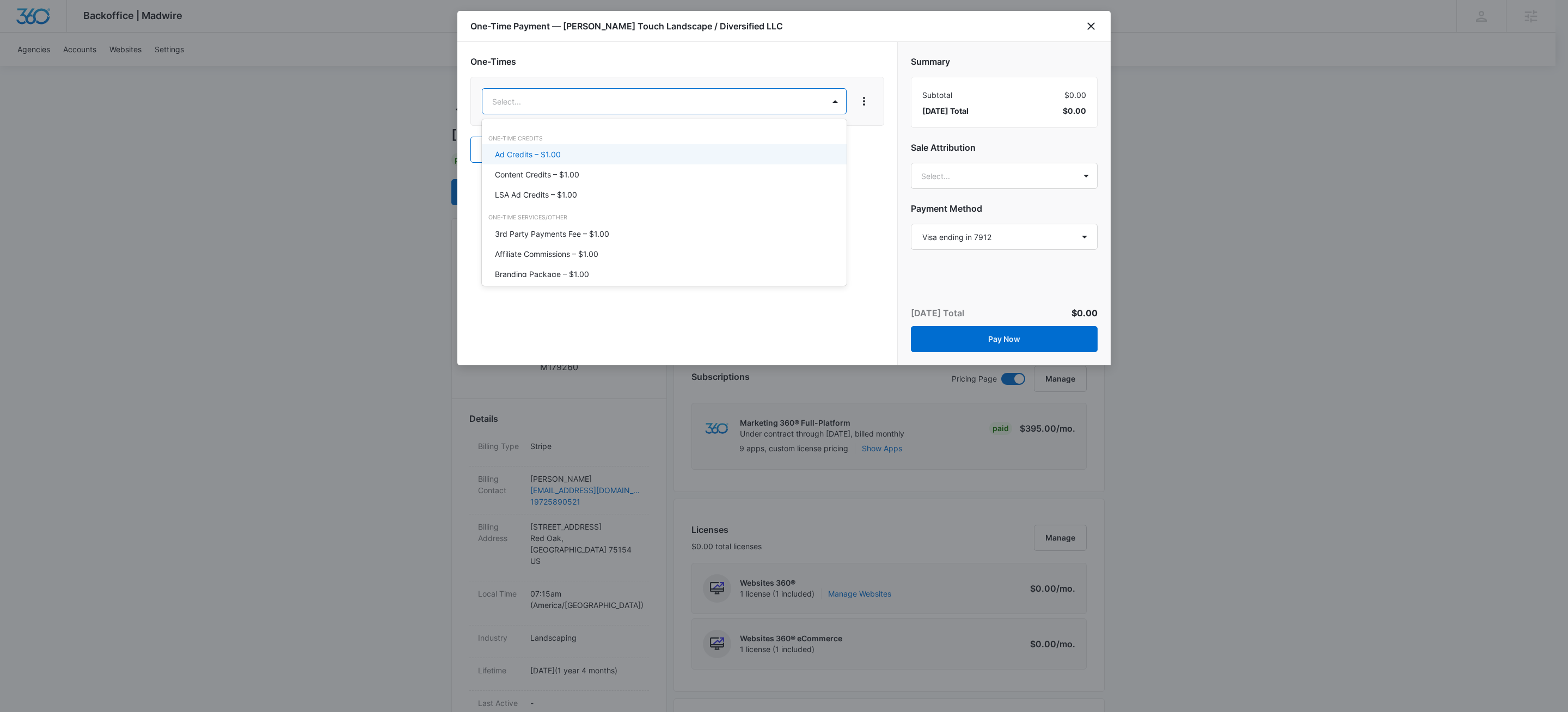
click at [569, 149] on div "Ad Credits – $1.00" at bounding box center [663, 154] width 336 height 12
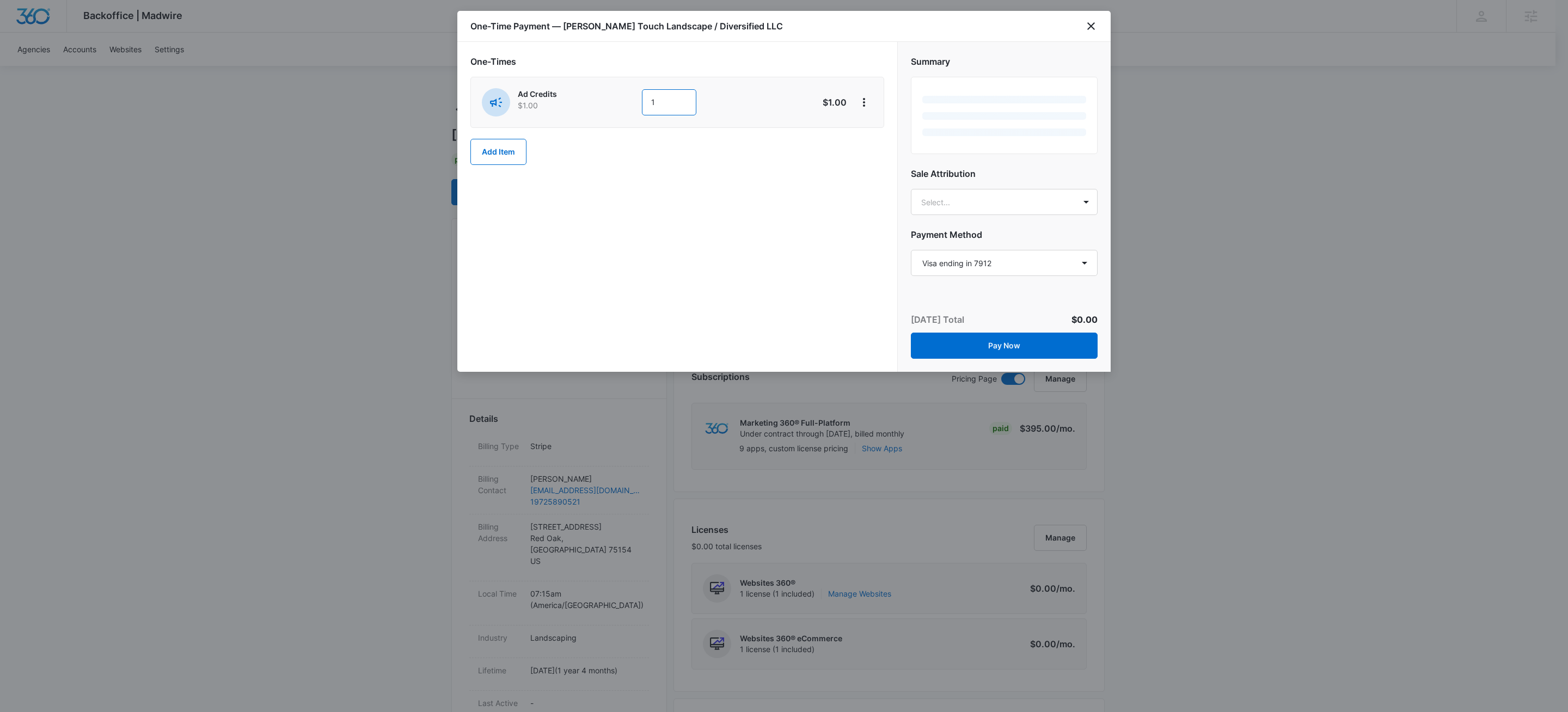
click at [659, 107] on input "1" at bounding box center [669, 103] width 54 height 26
click at [663, 106] on input "1" at bounding box center [669, 103] width 54 height 26
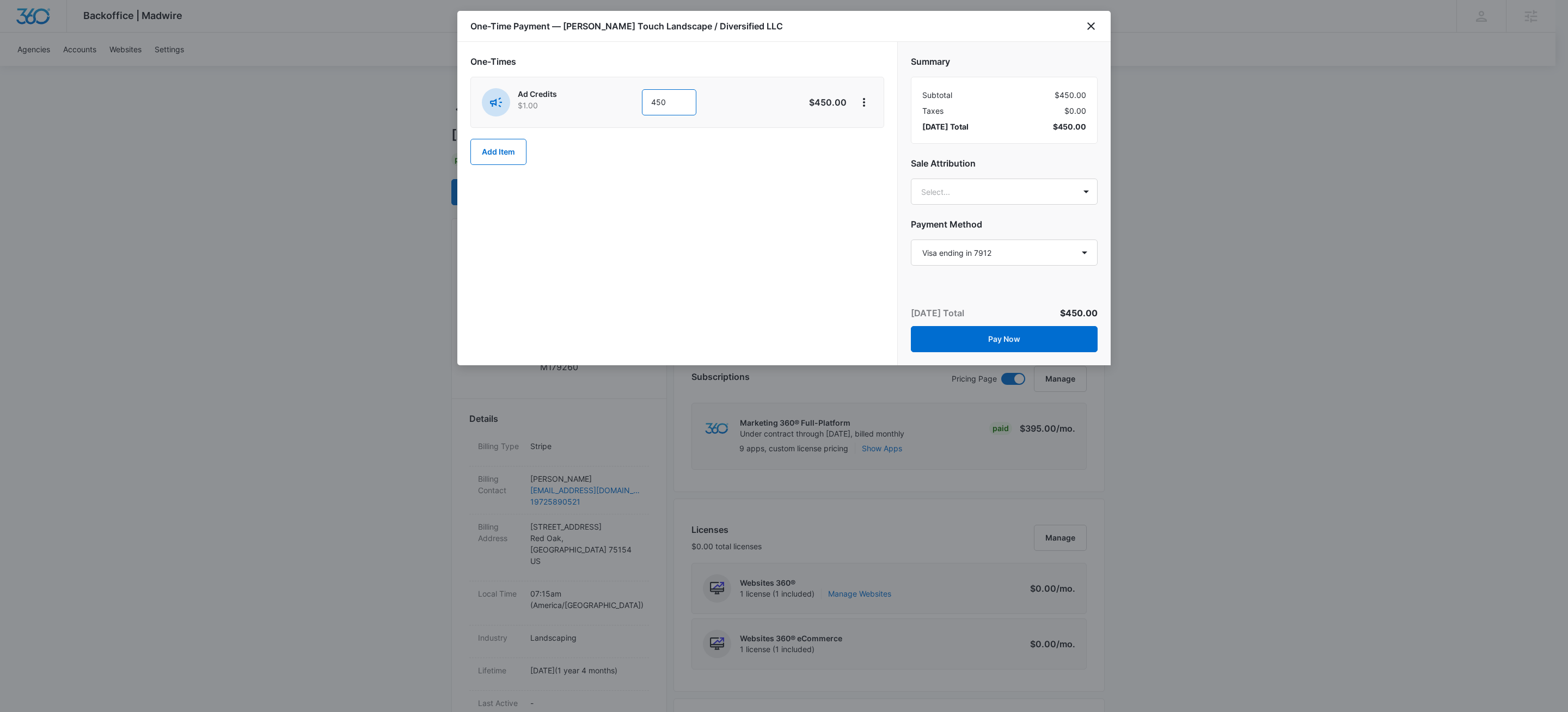
type input "450"
click at [805, 38] on div "One-Time Payment — Edens Touch Landscape / Diversified LLC" at bounding box center [784, 27] width 653 height 31
click at [862, 99] on icon "View More" at bounding box center [863, 102] width 13 height 13
click at [878, 136] on div "Add Discount" at bounding box center [893, 134] width 48 height 7
click at [619, 175] on div at bounding box center [662, 173] width 340 height 14
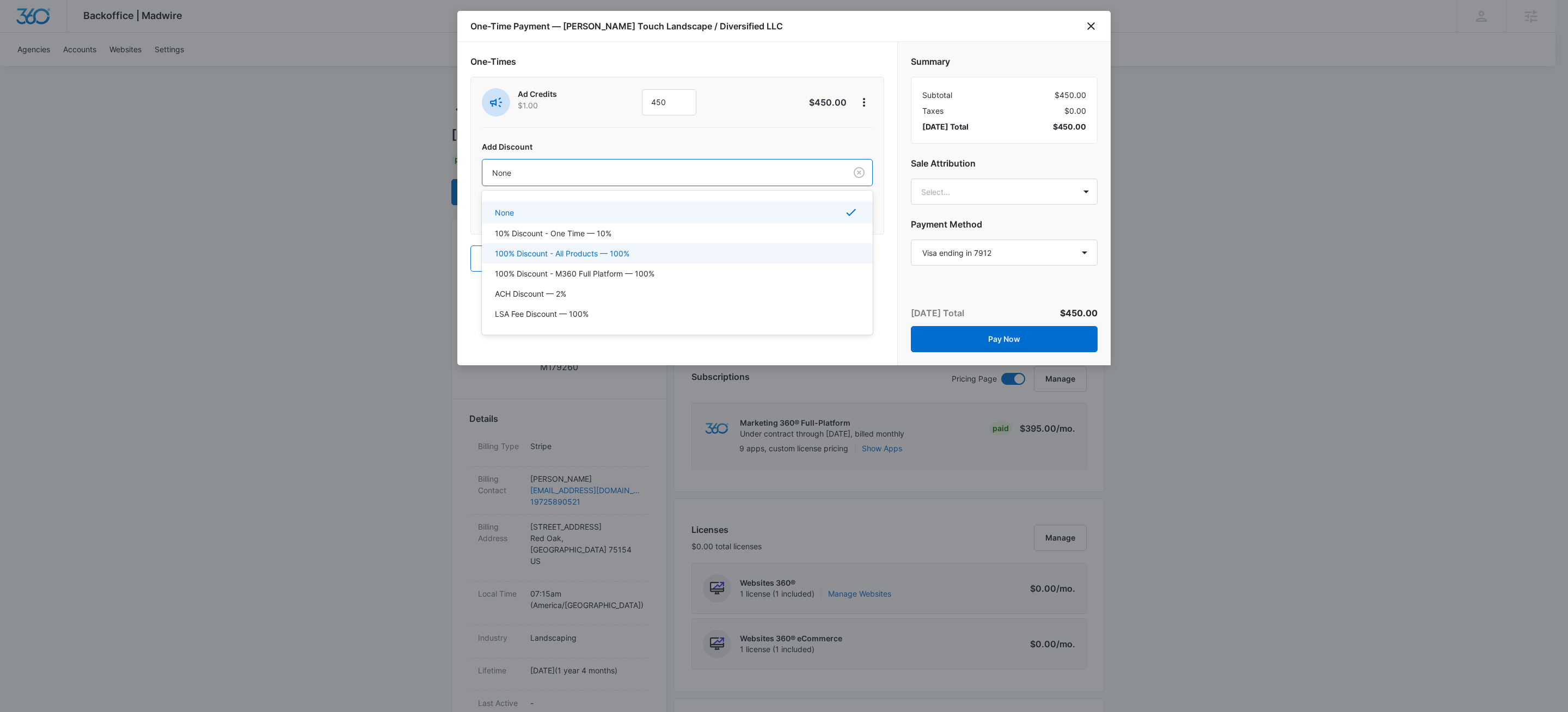
click at [609, 248] on p "100% Discount - All Products — 100%" at bounding box center [562, 253] width 135 height 12
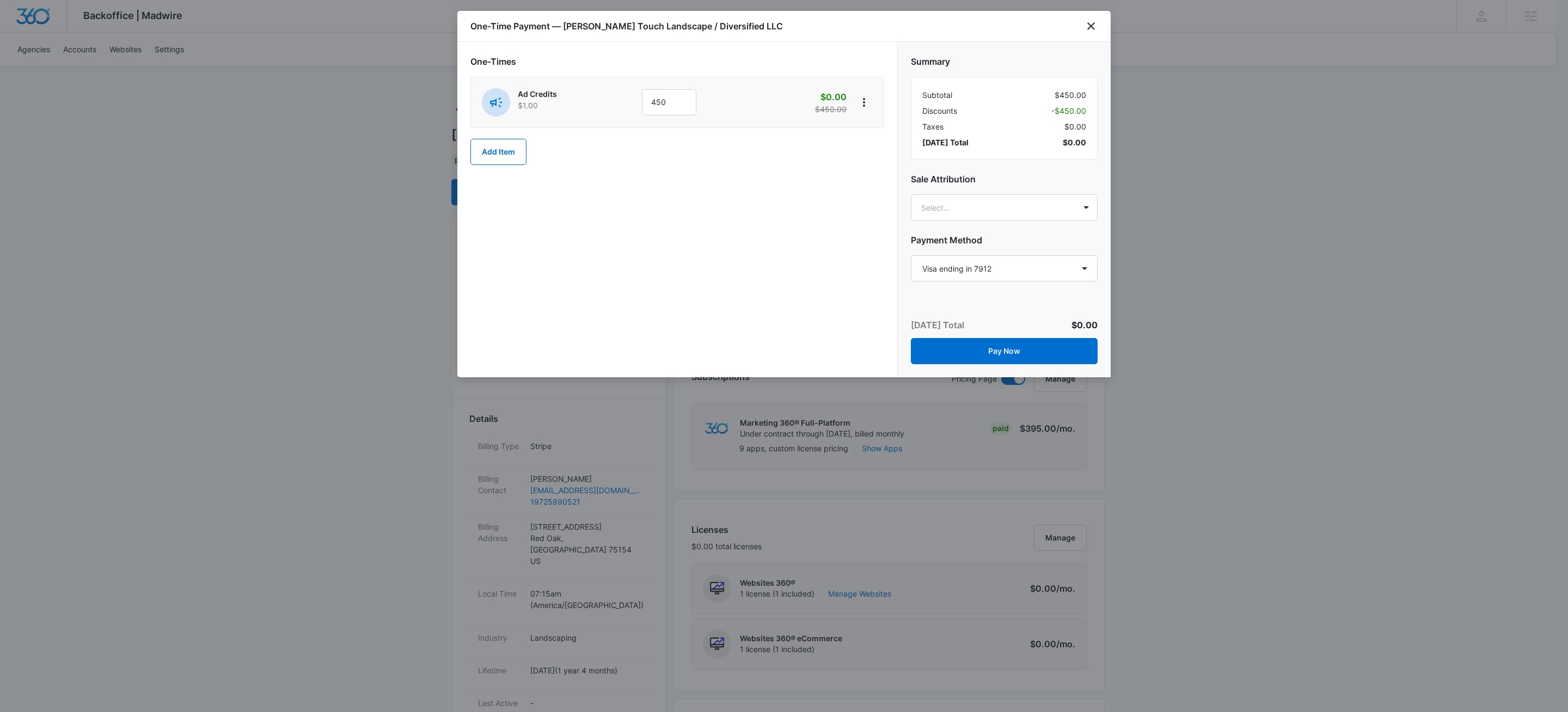
click at [642, 253] on div "One-Times Ad Credits $1.00 450 $0.00 $450.00 Add Item" at bounding box center [677, 209] width 440 height 335
click at [978, 353] on button "Pay Now" at bounding box center [1004, 351] width 187 height 26
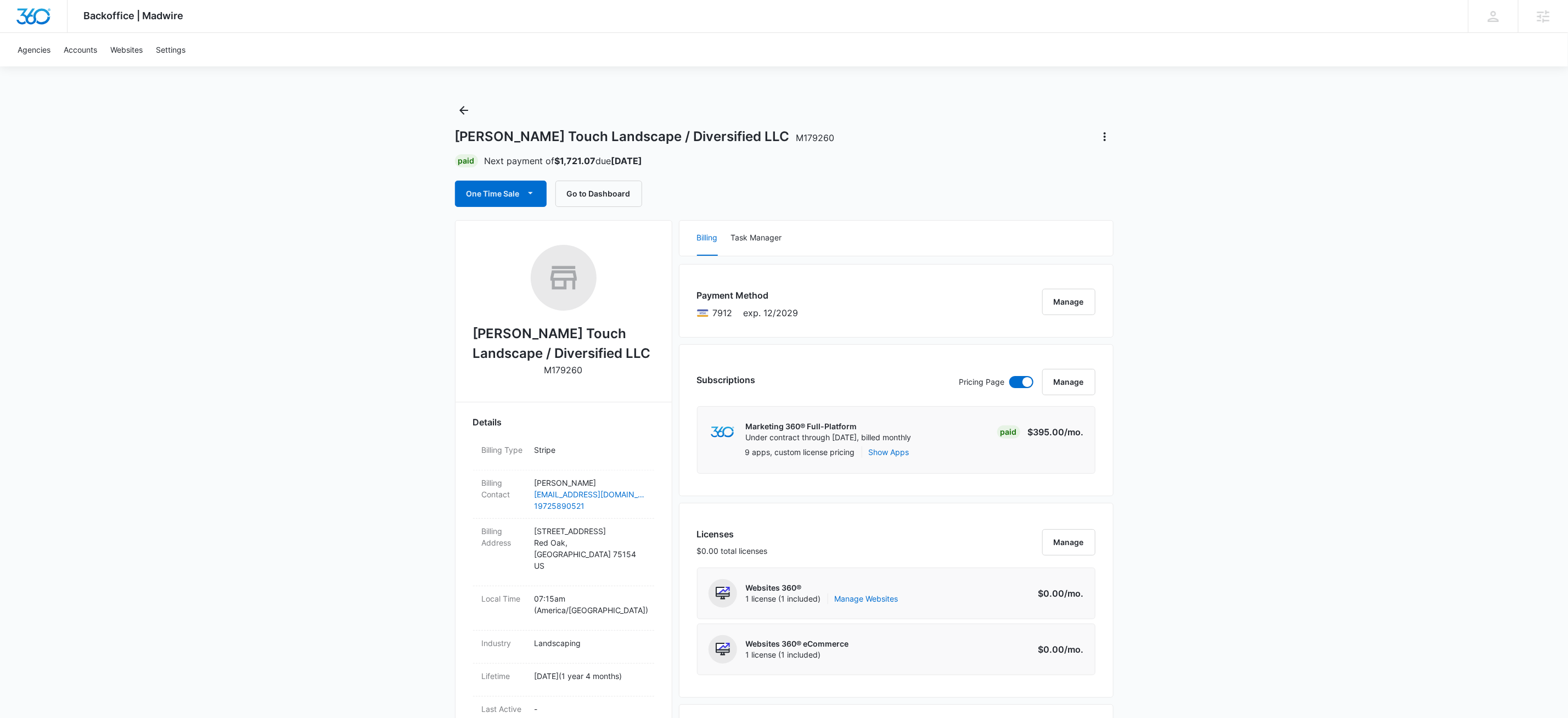
drag, startPoint x: 1272, startPoint y: 494, endPoint x: 1188, endPoint y: 522, distance: 88.5
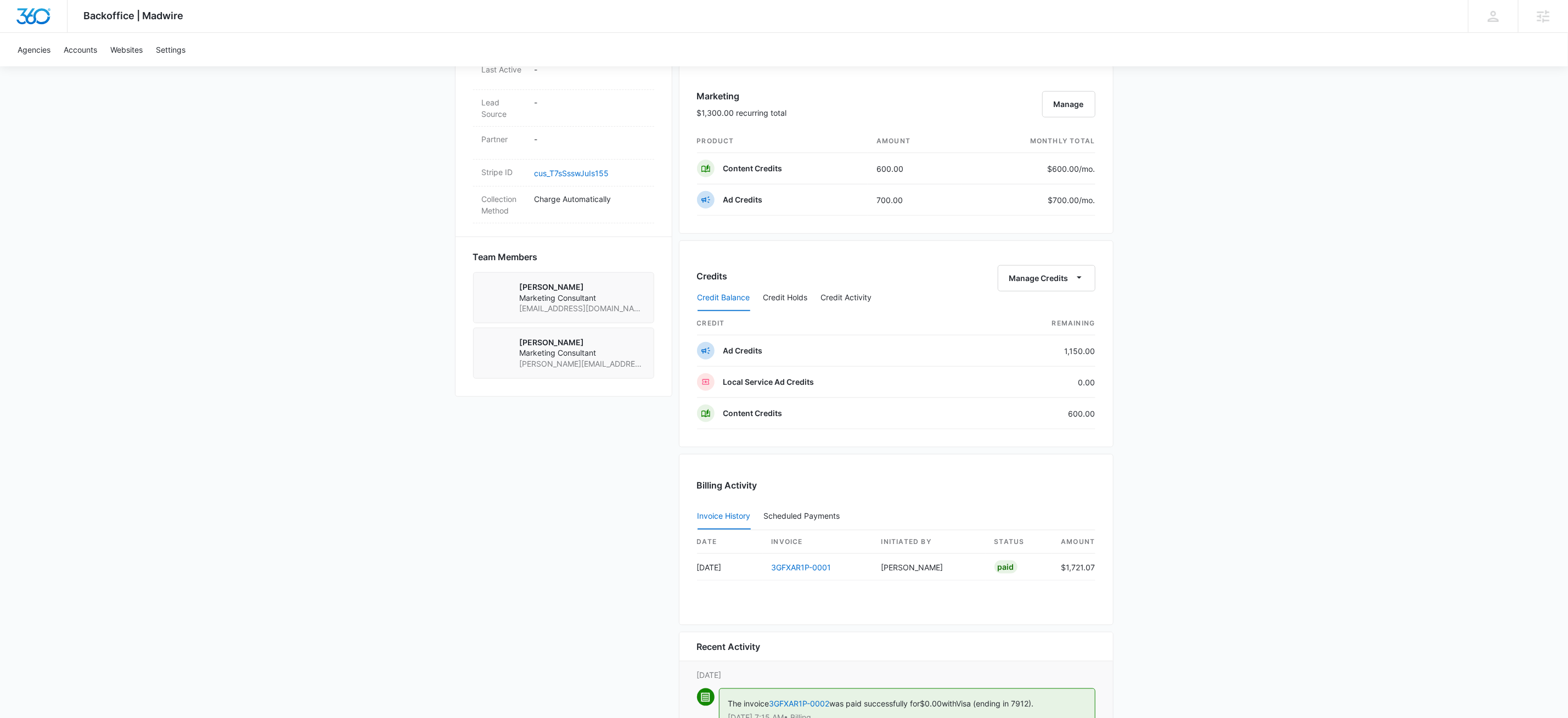
scroll to position [852, 0]
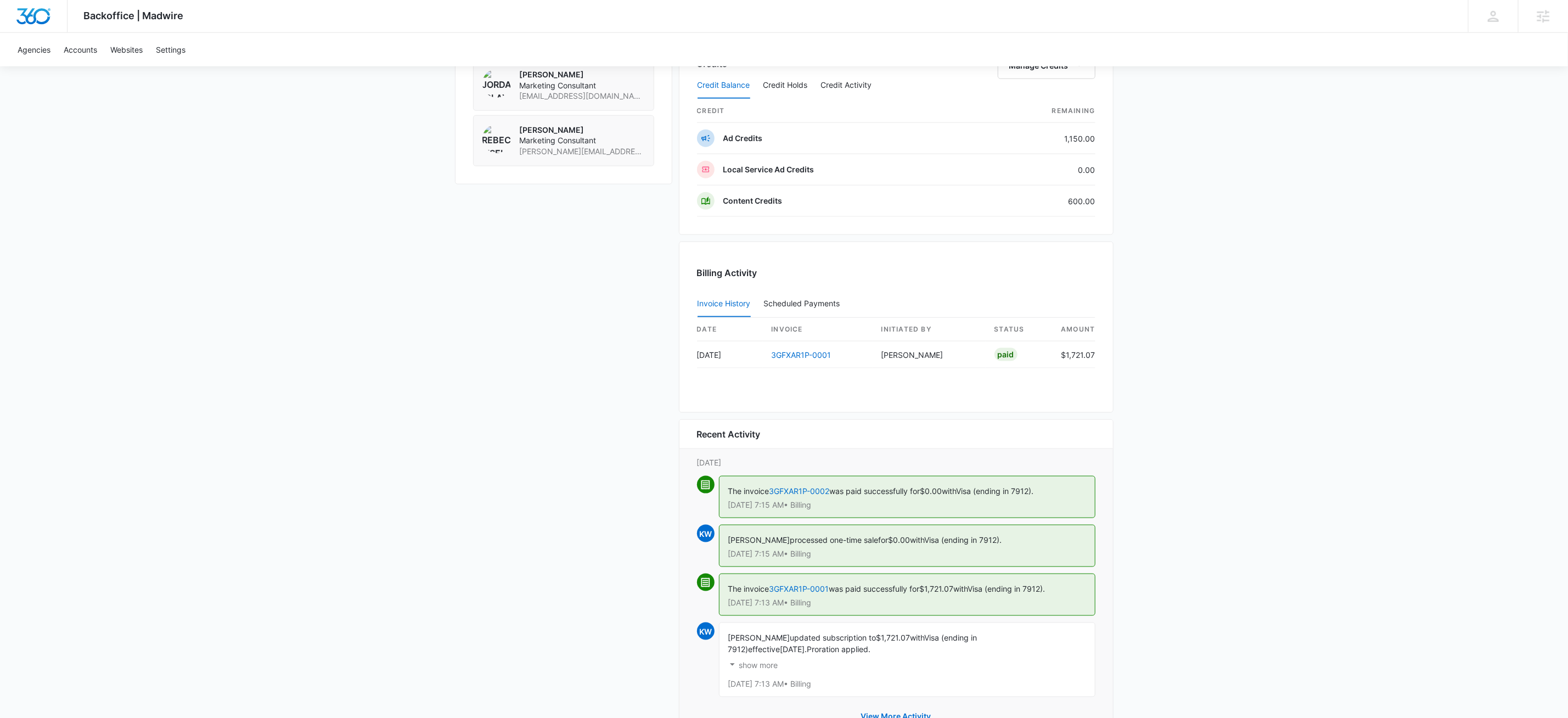
click at [554, 392] on div "[PERSON_NAME] Touch Landscape / Diversified LLC M179260 Details Billing Type St…" at bounding box center [785, 62] width 659 height 1387
click at [824, 496] on link "3GFXAR1P-0002" at bounding box center [800, 491] width 60 height 9
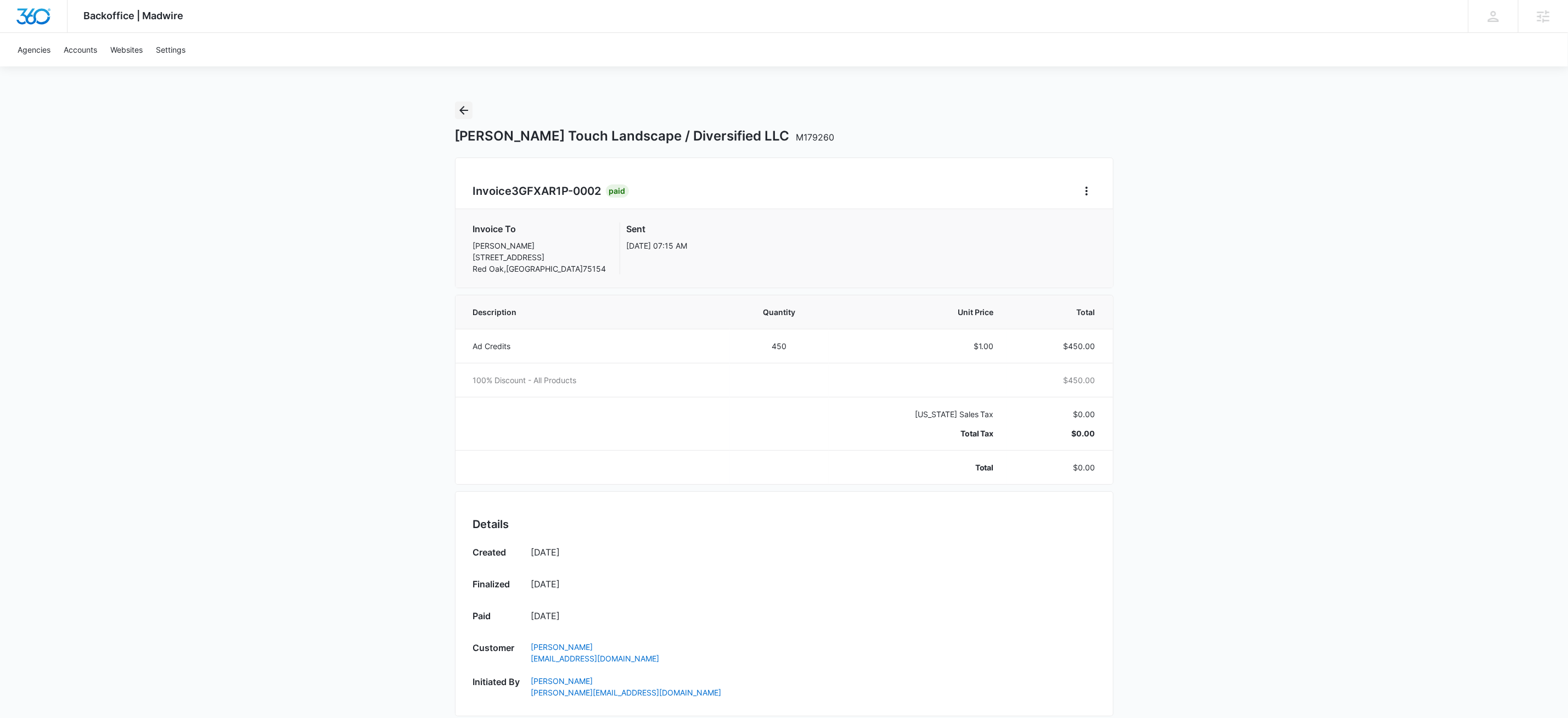
drag, startPoint x: 465, startPoint y: 111, endPoint x: 359, endPoint y: 159, distance: 116.4
click at [465, 111] on icon "Back" at bounding box center [463, 110] width 13 height 13
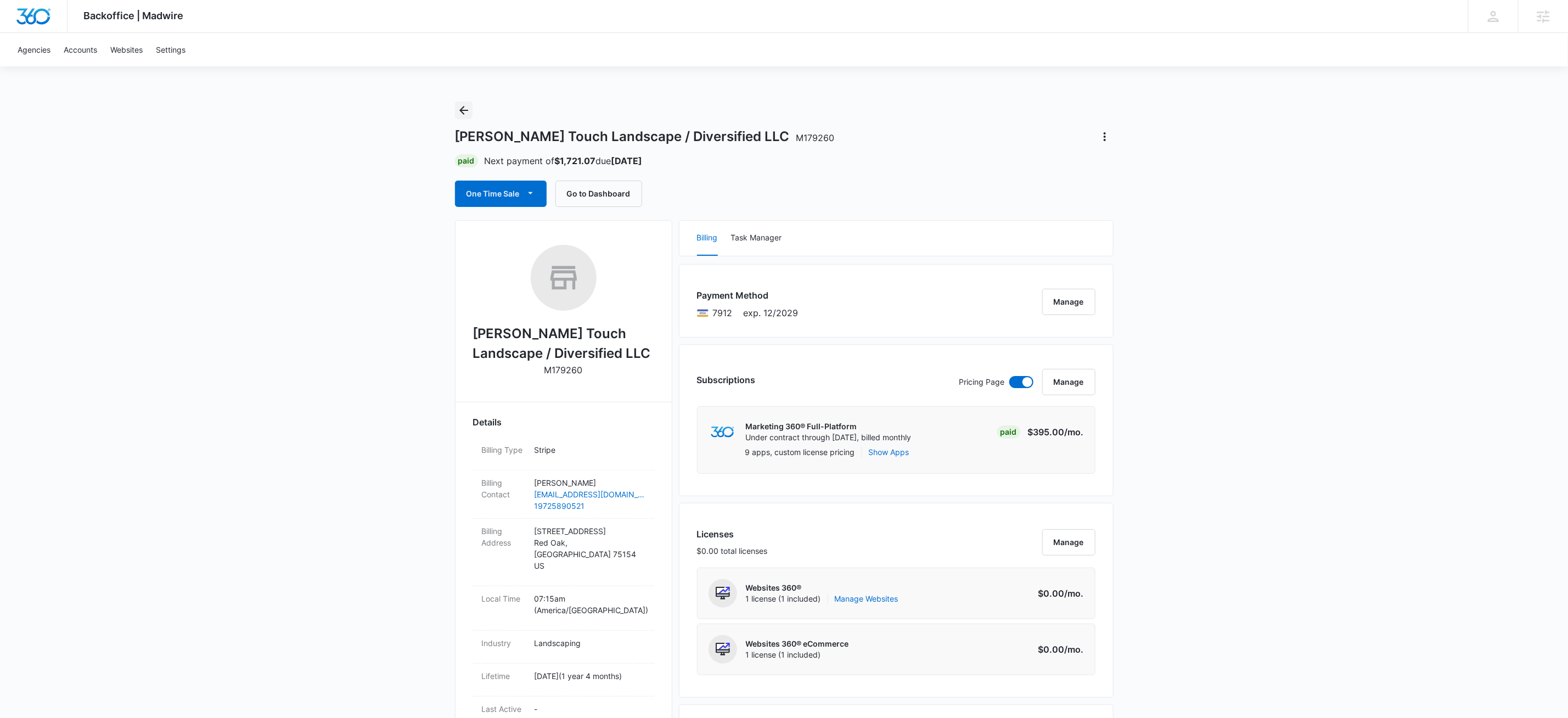
drag, startPoint x: 465, startPoint y: 105, endPoint x: 491, endPoint y: 100, distance: 26.5
click at [465, 105] on icon "Back" at bounding box center [463, 110] width 13 height 13
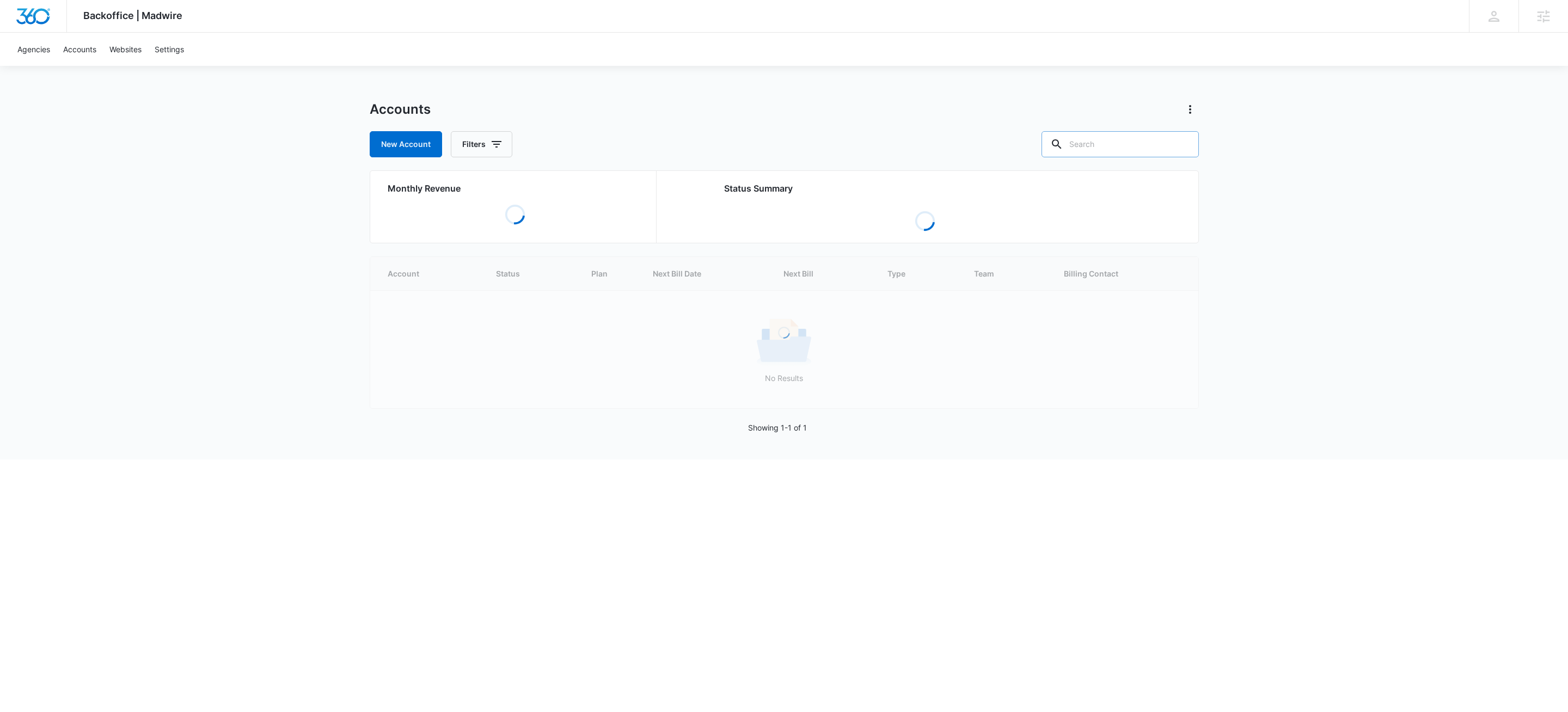
click at [1148, 142] on input "text" at bounding box center [1120, 144] width 157 height 26
paste input "M333333"
type input "M333333"
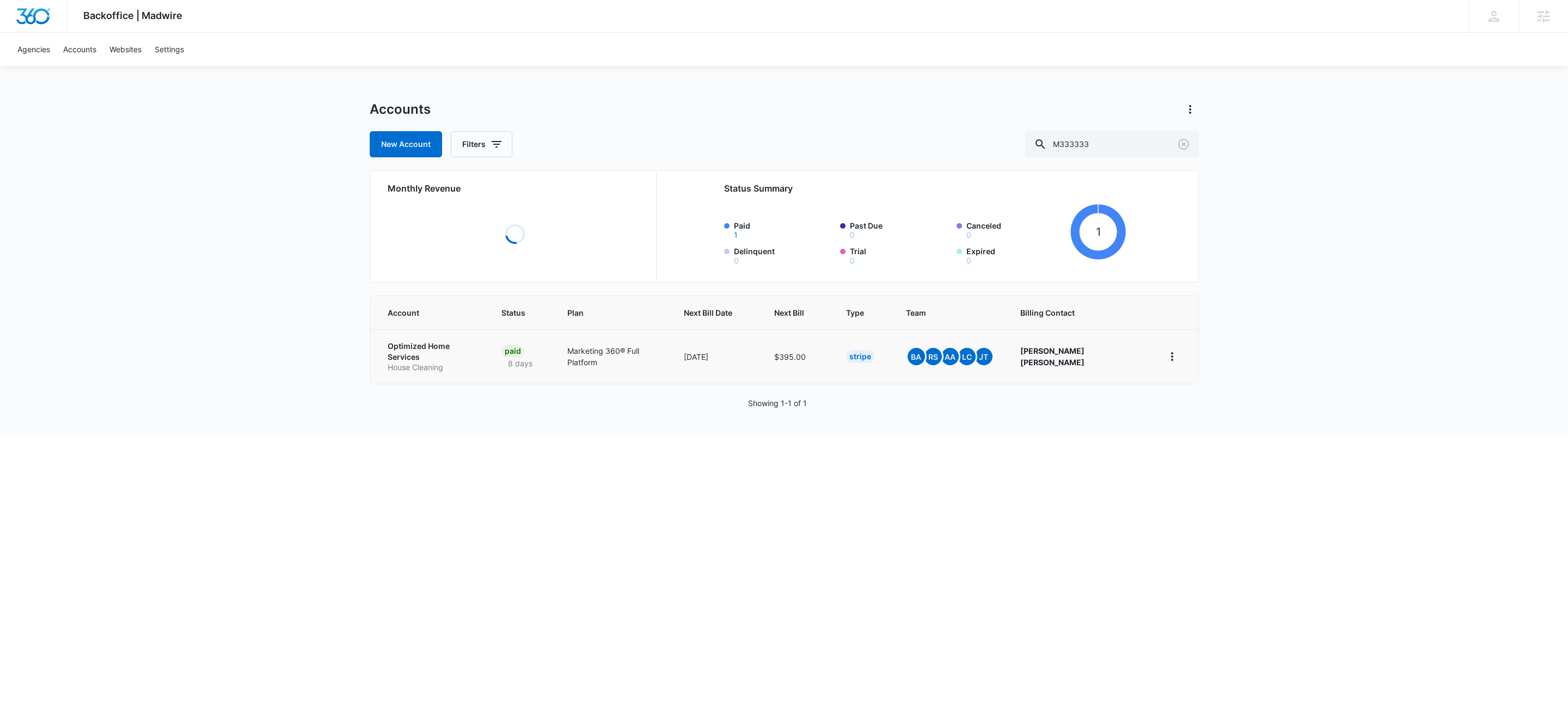
click at [450, 362] on p "House Cleaning" at bounding box center [432, 367] width 88 height 11
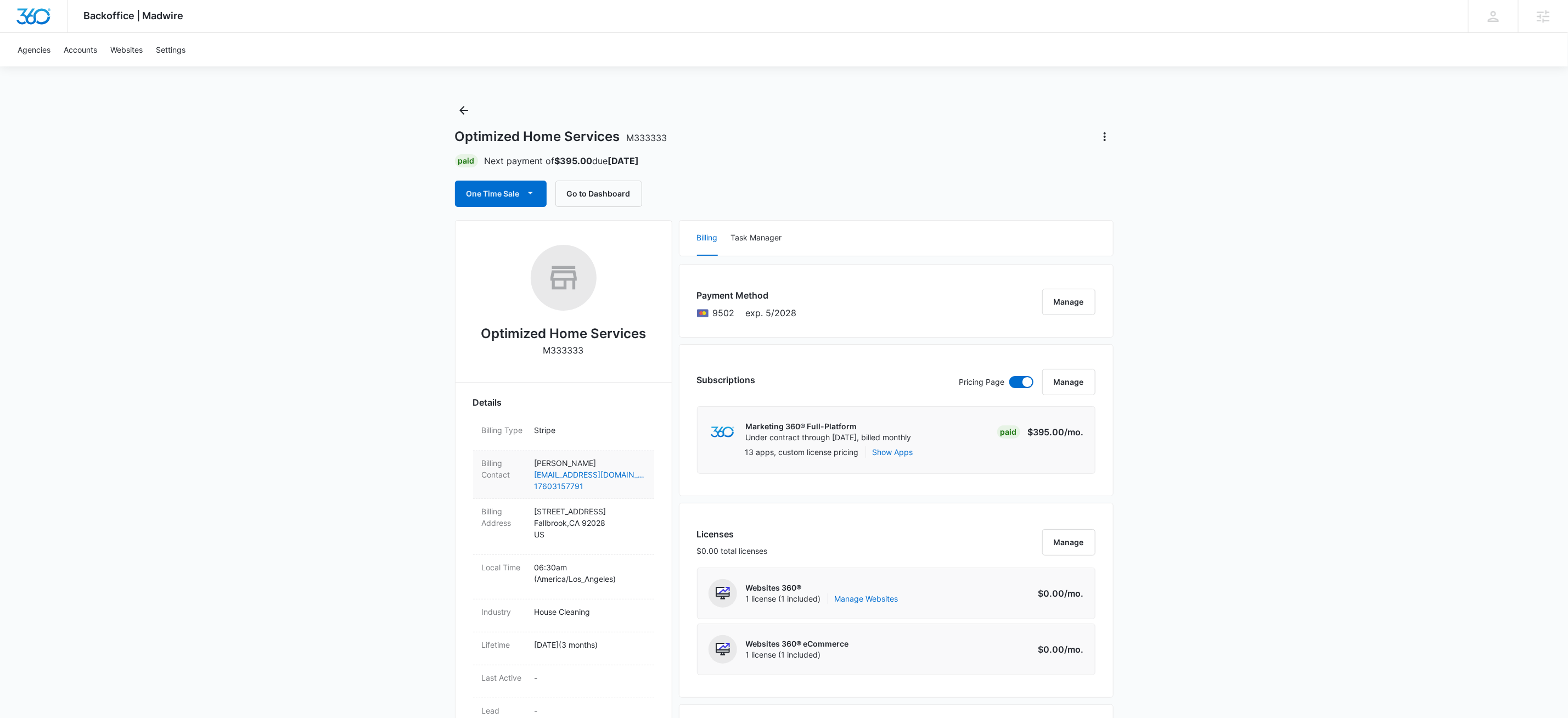
scroll to position [524, 0]
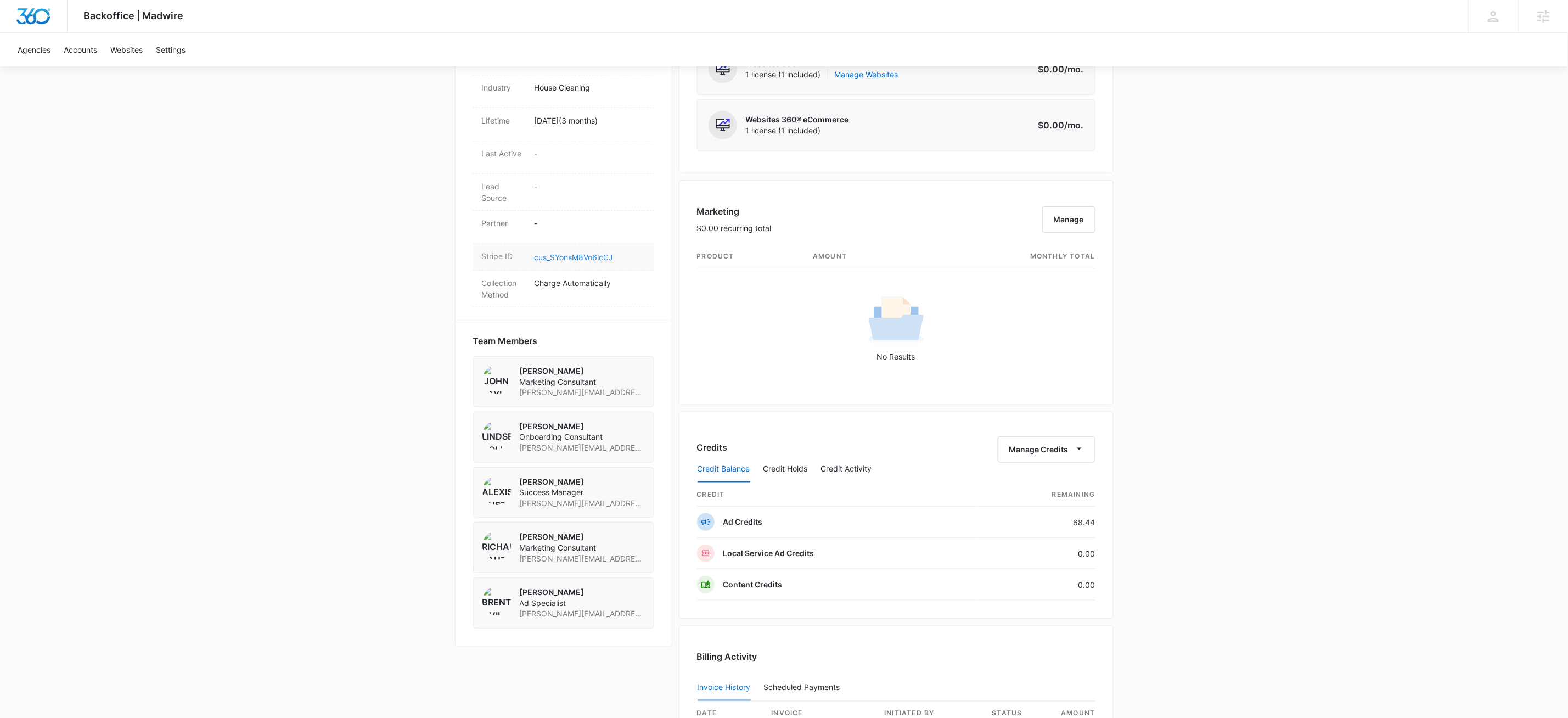
click at [560, 257] on link "cus_SYonsM8Vo6lcCJ" at bounding box center [574, 257] width 79 height 9
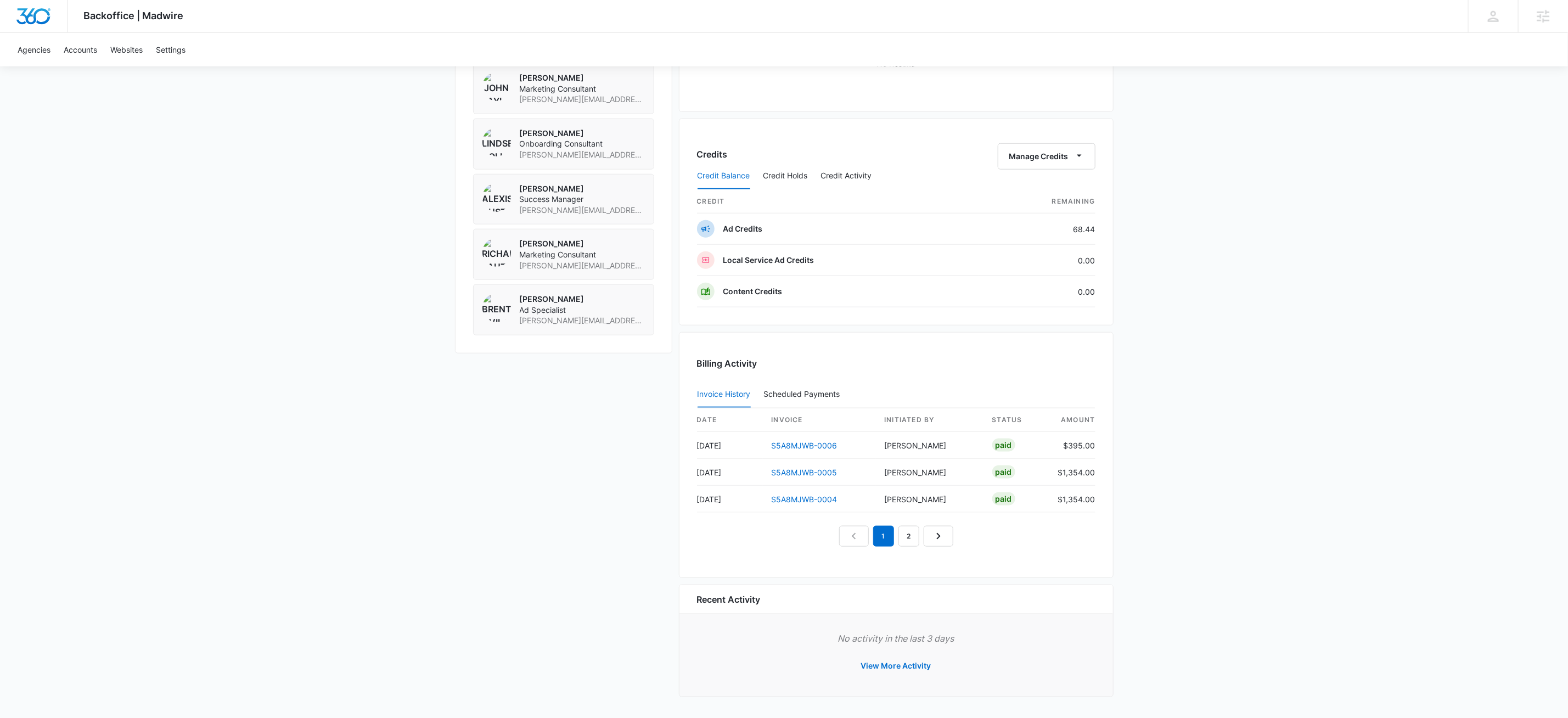
scroll to position [241, 0]
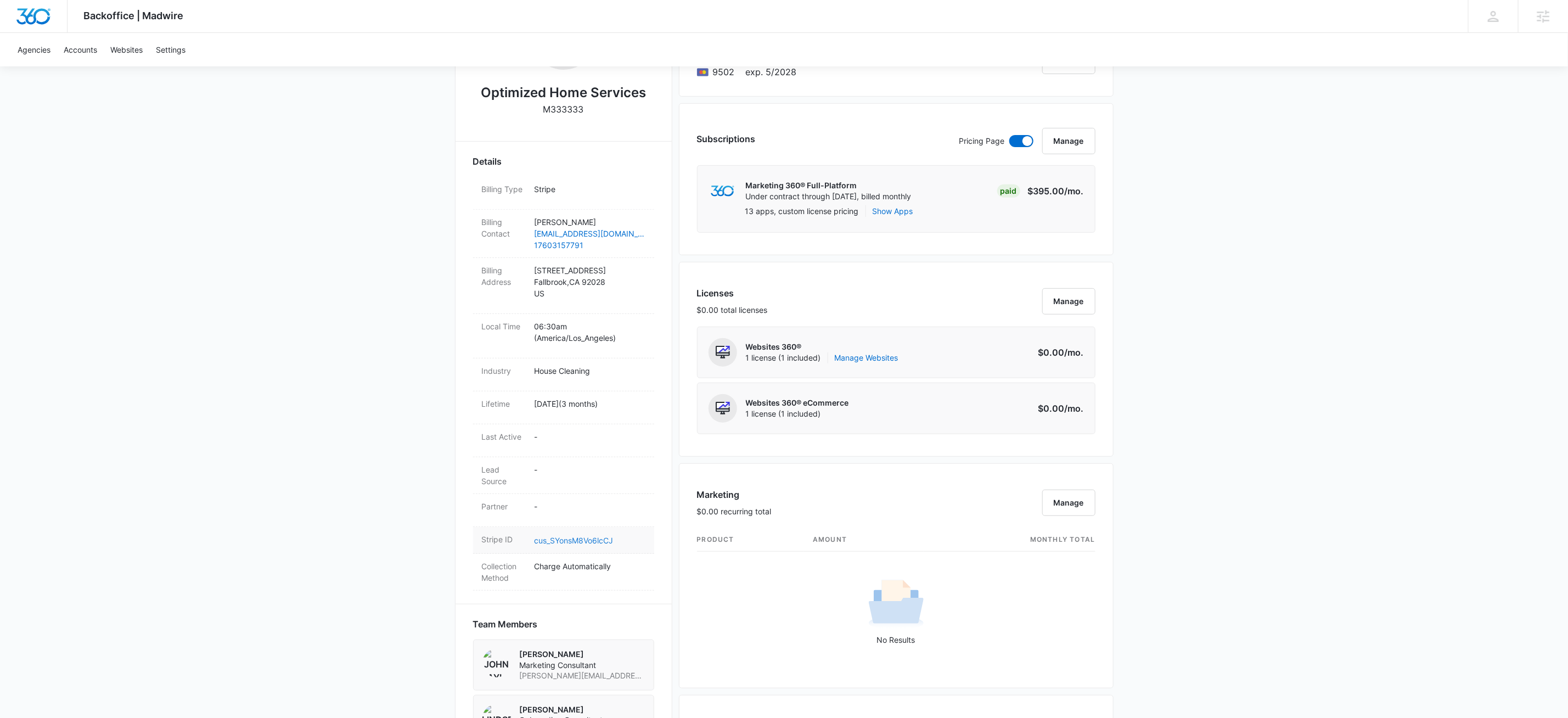
click at [597, 543] on link "cus_SYonsM8Vo6lcCJ" at bounding box center [574, 540] width 79 height 9
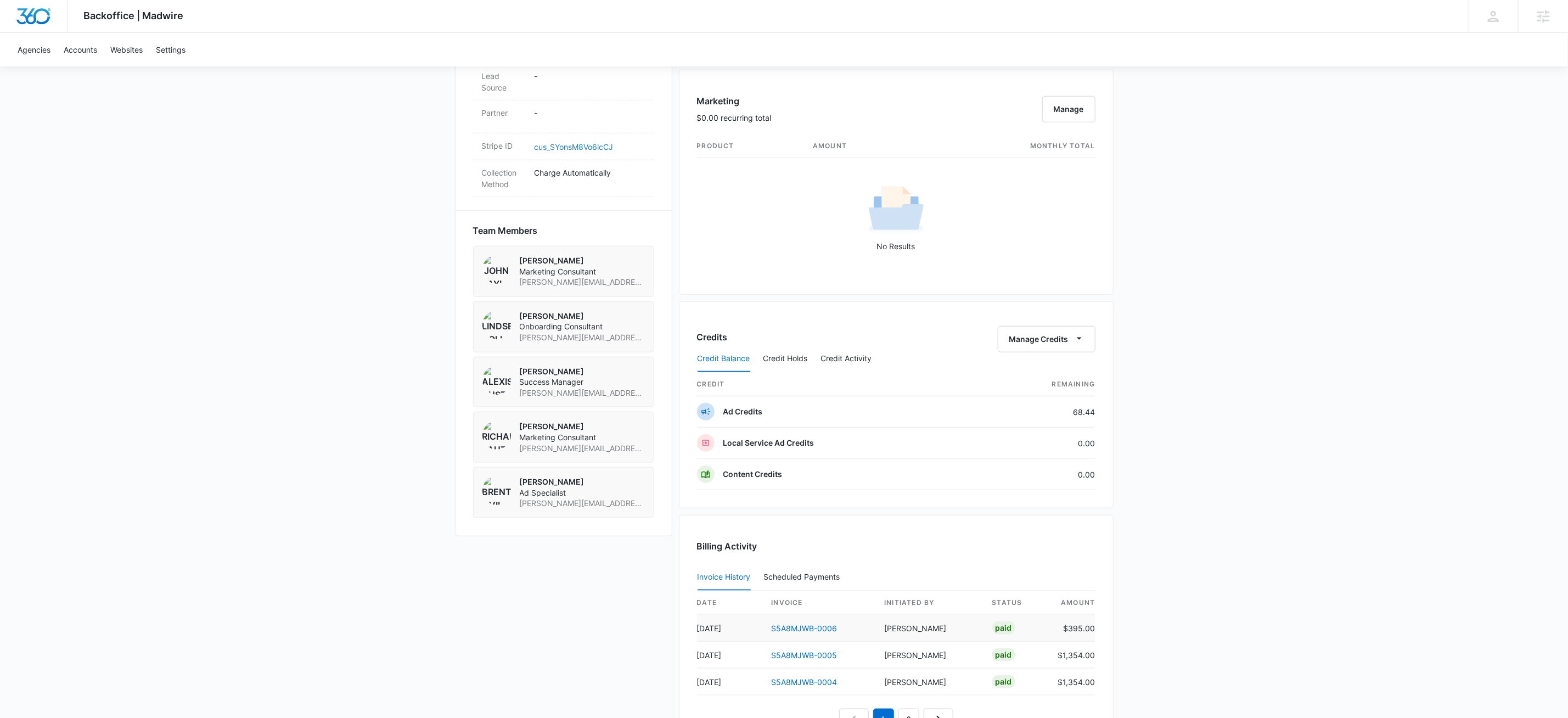
scroll to position [825, 0]
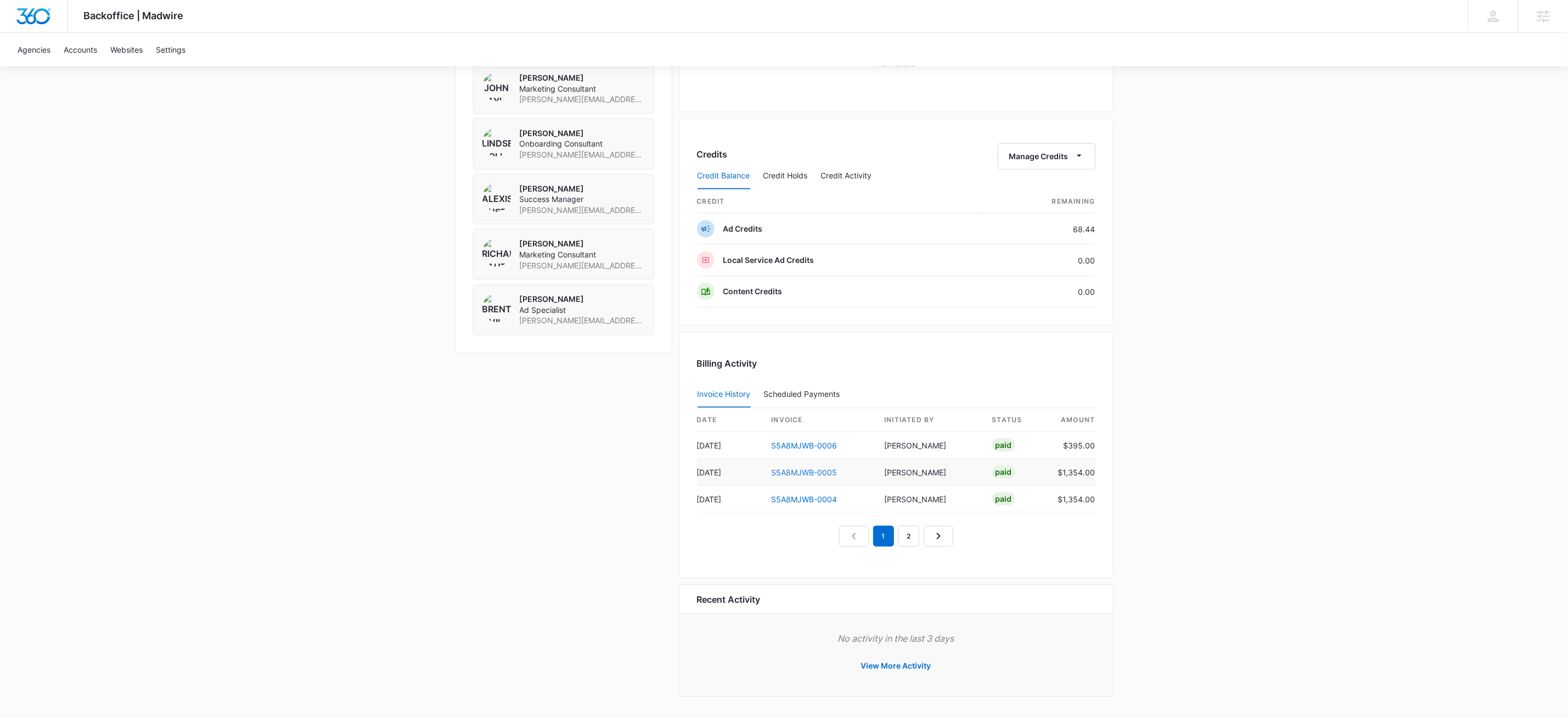
click at [790, 471] on link "S5A8MJWB-0005" at bounding box center [805, 472] width 66 height 9
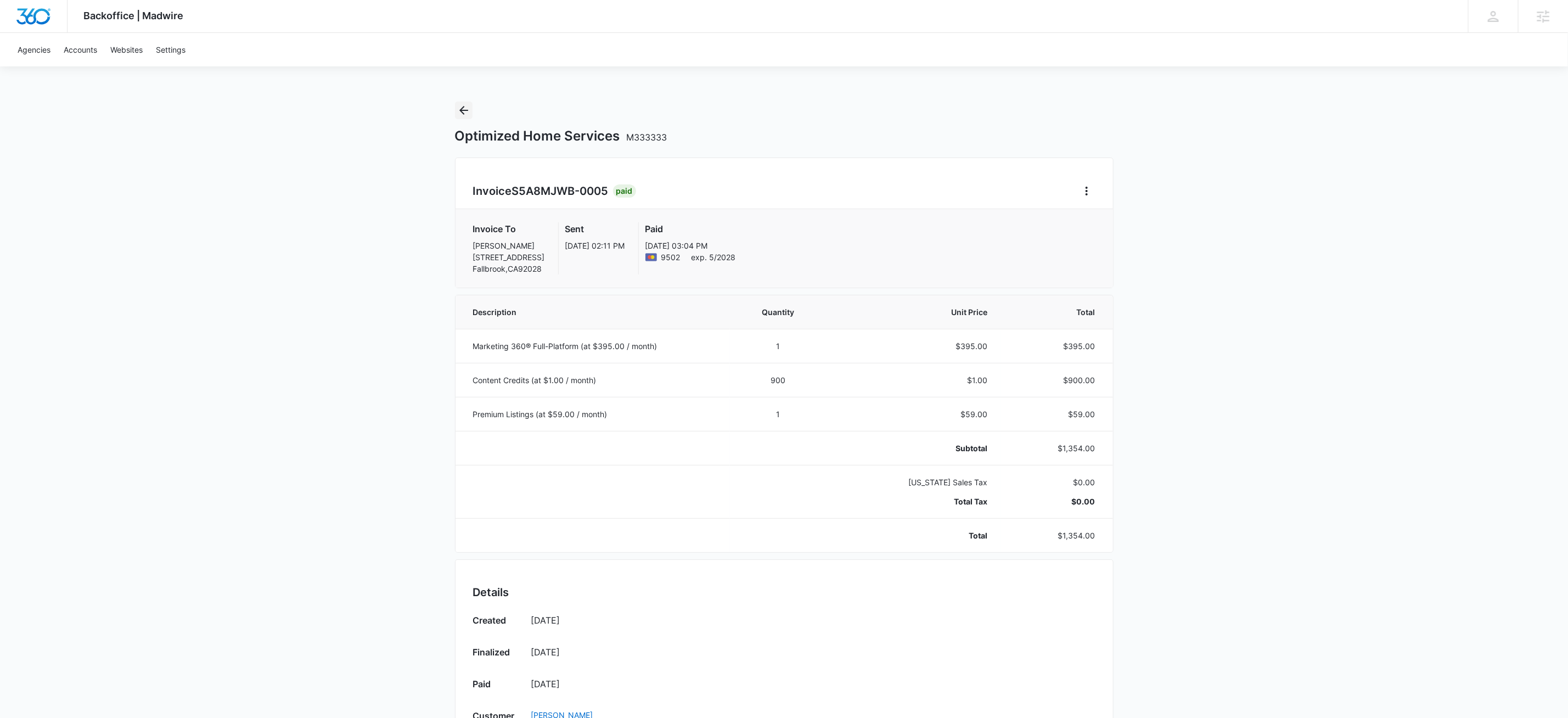
click at [461, 110] on icon "Back" at bounding box center [464, 110] width 9 height 9
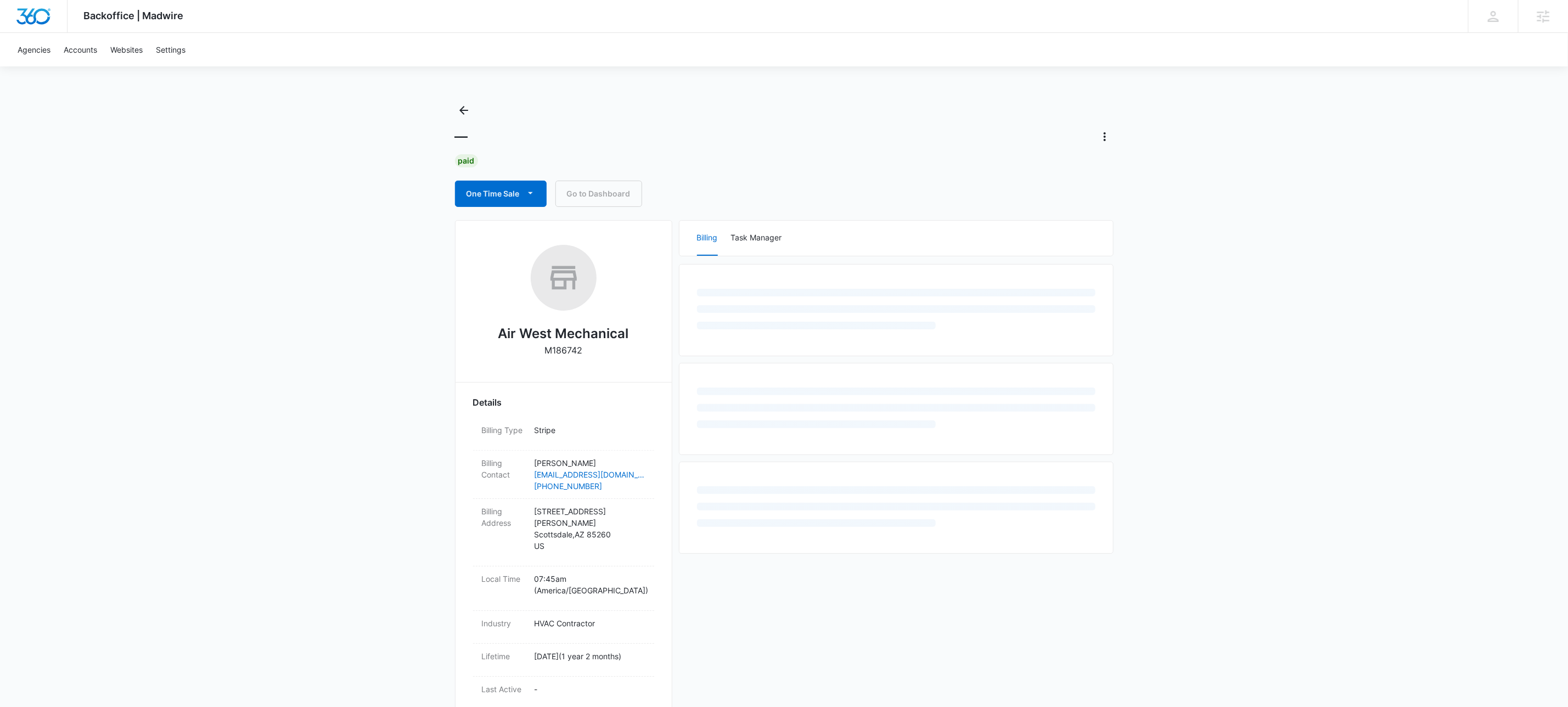
click at [561, 349] on p "M186742" at bounding box center [563, 350] width 38 height 13
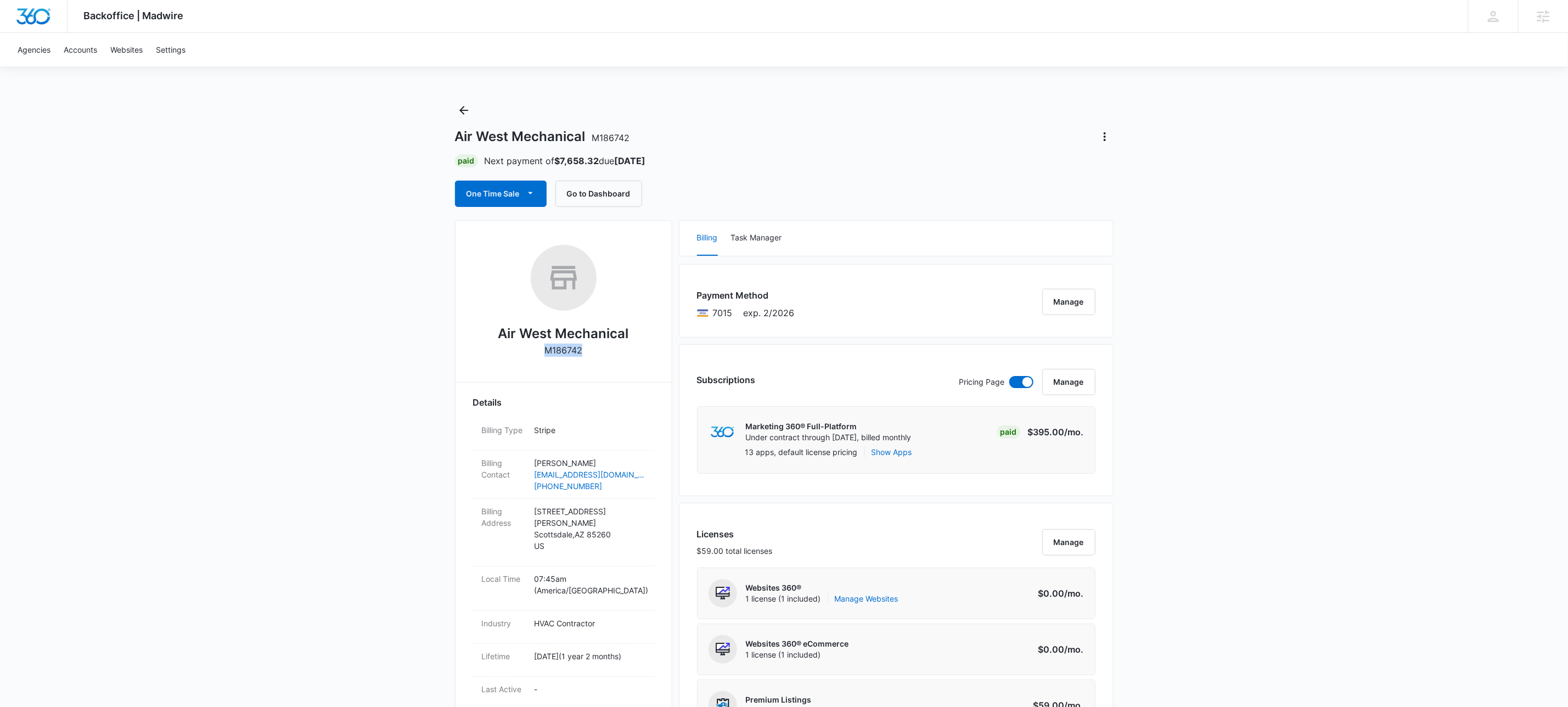
copy p "M186742"
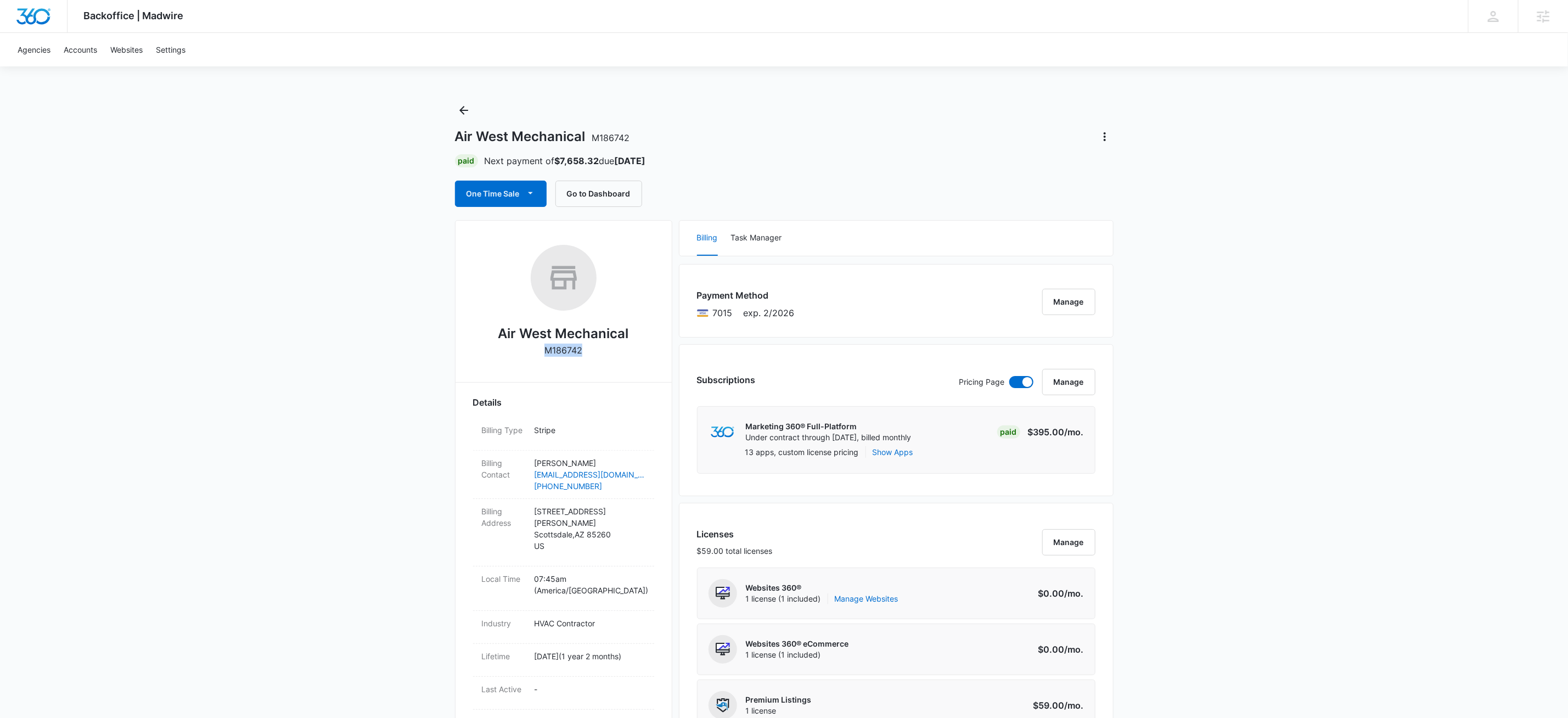
scroll to position [292, 0]
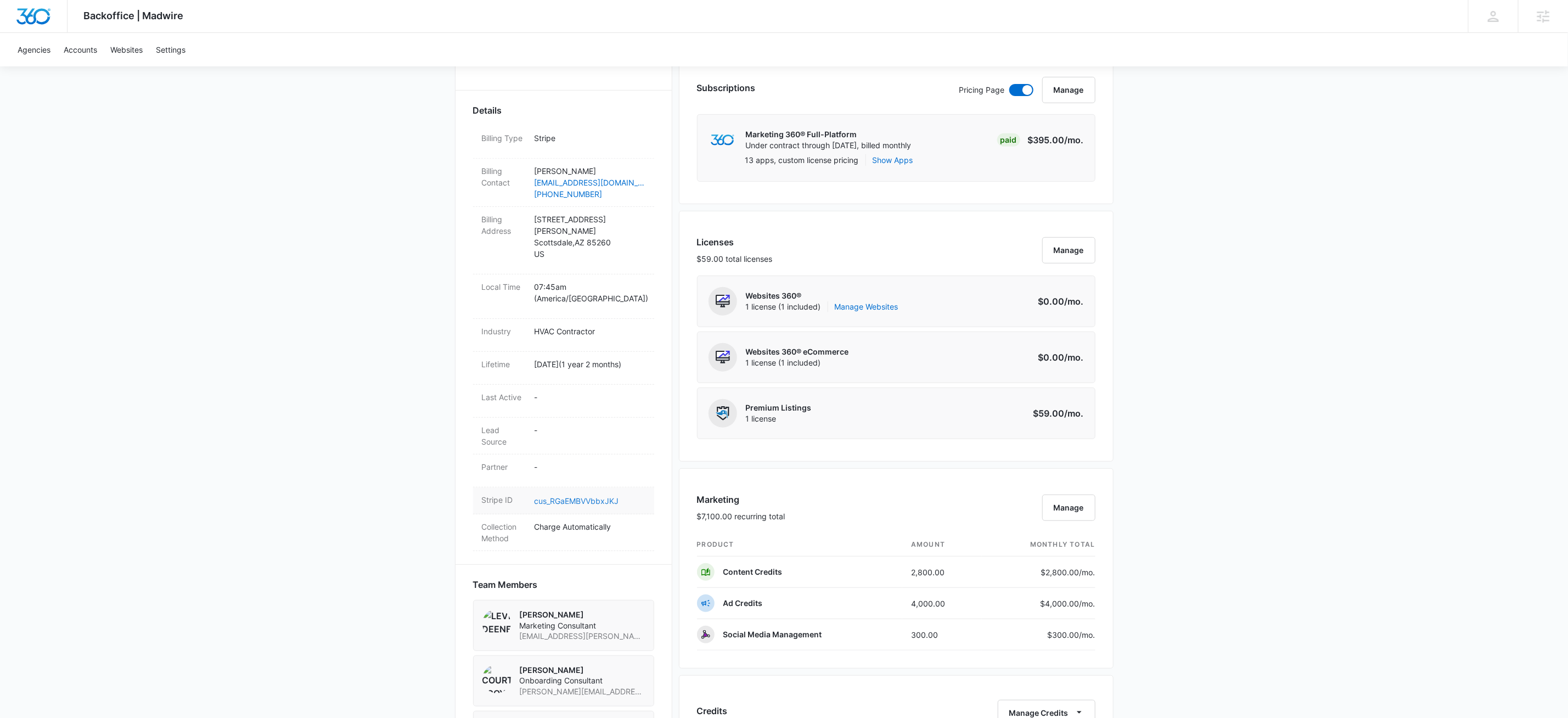
click at [600, 496] on link "cus_RGaEMBVVbbxJKJ" at bounding box center [577, 501] width 85 height 9
click at [349, 321] on div "Backoffice | Madwire Apps Settings KW Kait Weagraff kaitlyn.weagraff@madwire.co…" at bounding box center [784, 575] width 1568 height 1735
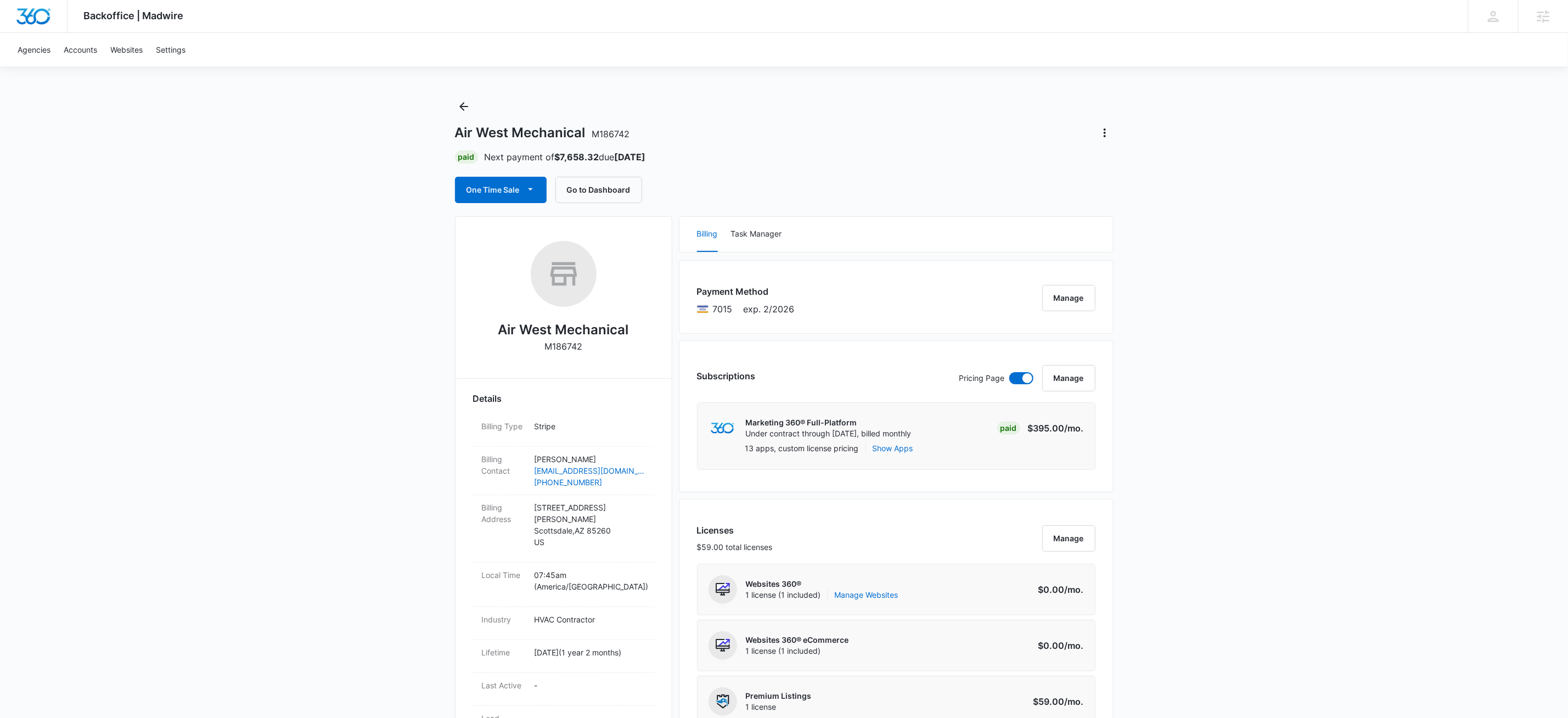
scroll to position [1027, 0]
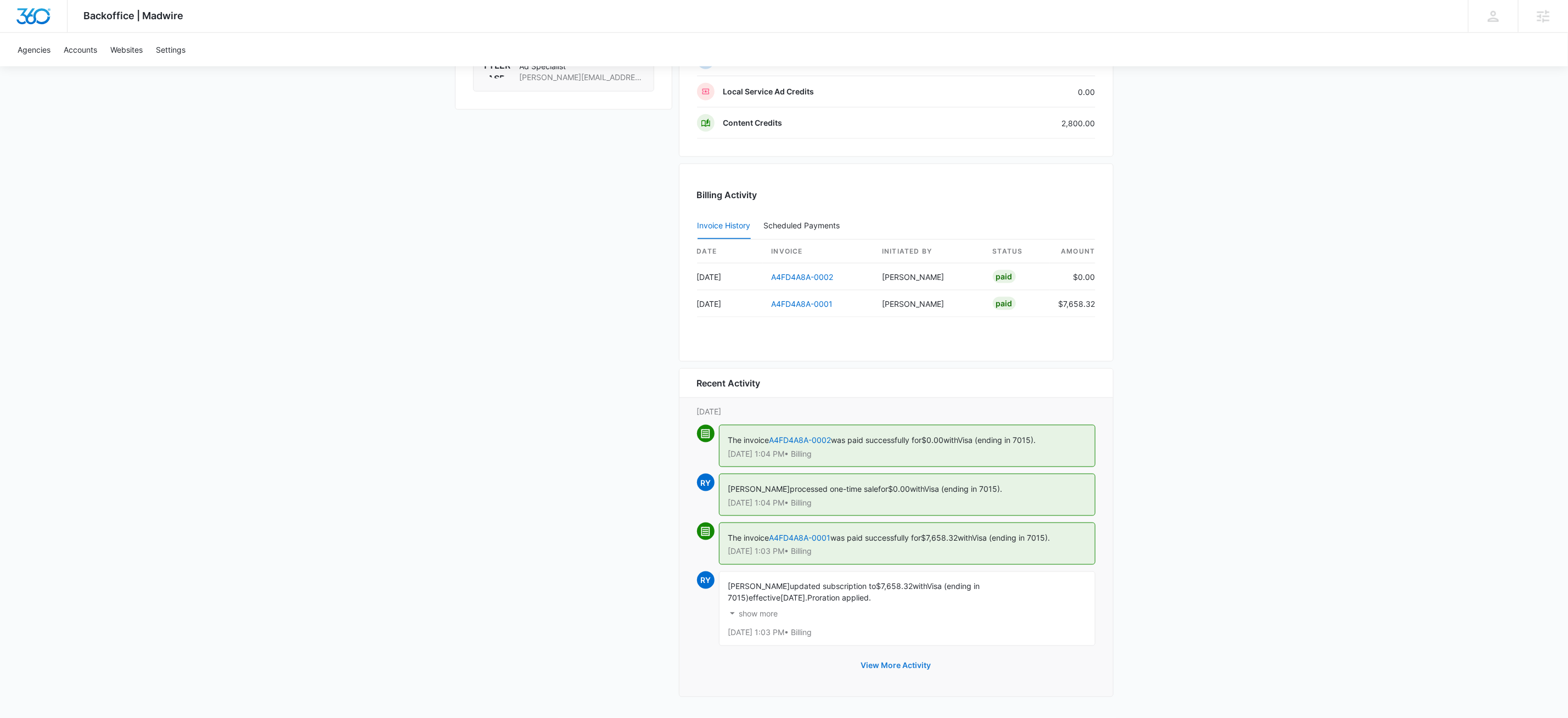
click at [910, 663] on button "View More Activity" at bounding box center [896, 666] width 92 height 26
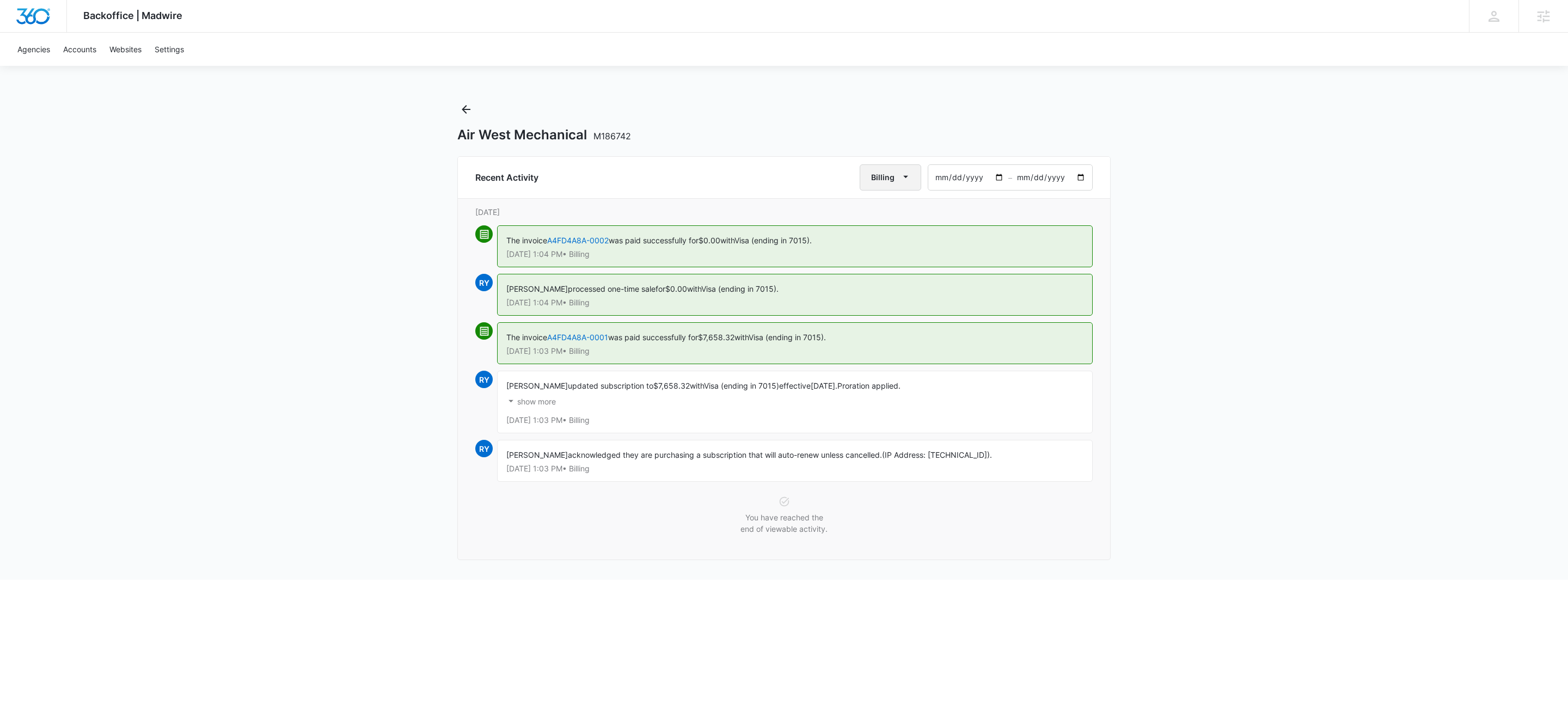
click at [905, 182] on icon "button" at bounding box center [905, 177] width 12 height 12
click at [895, 209] on div "All Activities" at bounding box center [895, 212] width 43 height 7
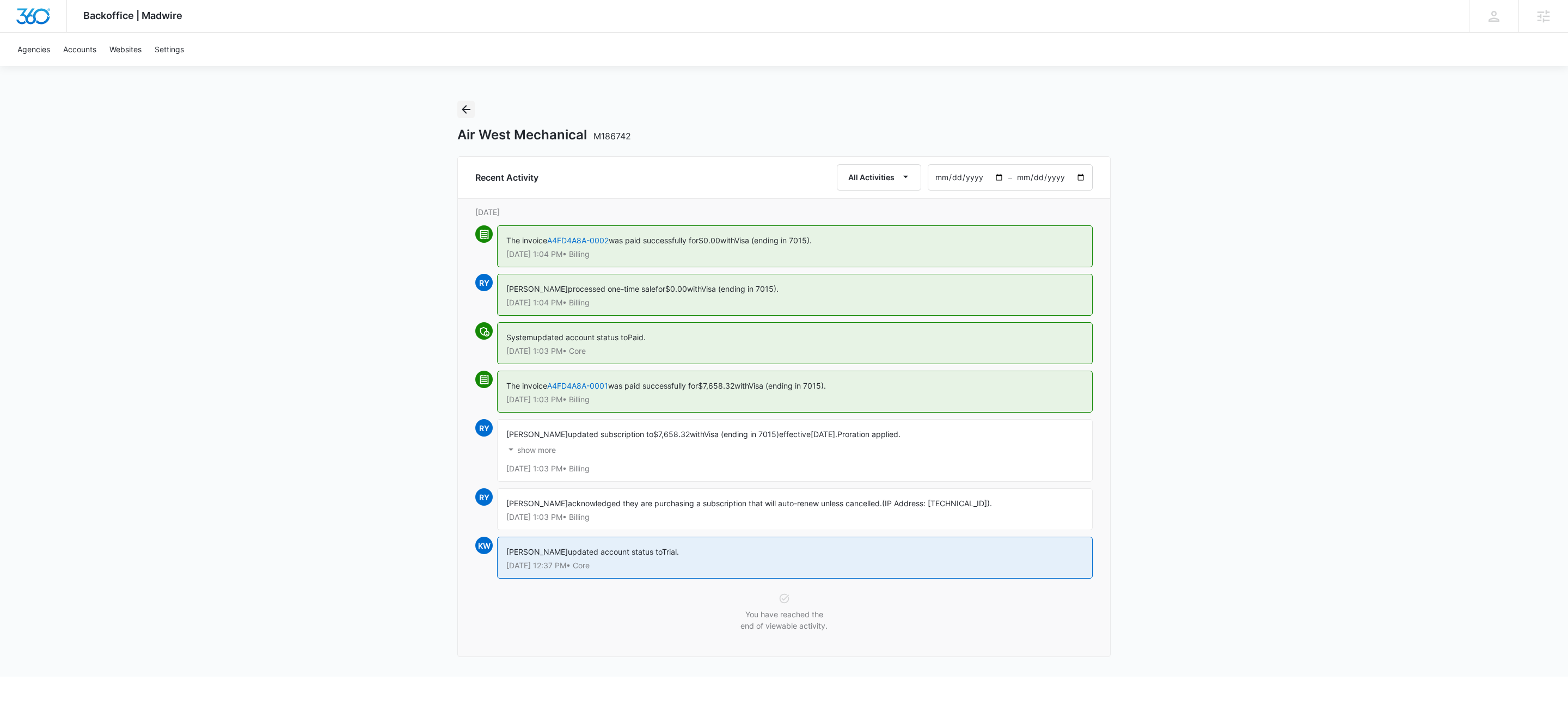
click at [469, 107] on icon "Back" at bounding box center [466, 109] width 13 height 13
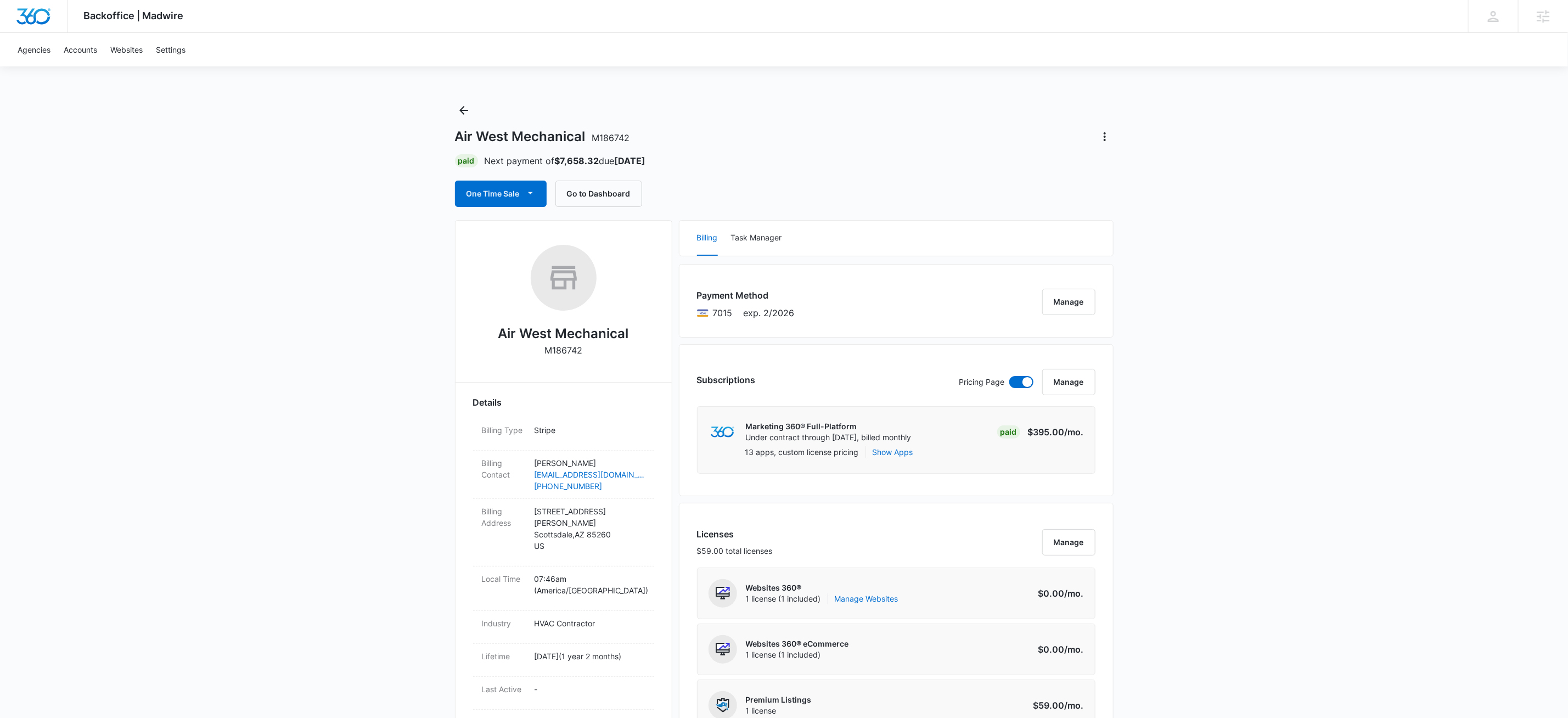
click at [551, 351] on p "M186742" at bounding box center [563, 350] width 38 height 13
